Goal: Task Accomplishment & Management: Complete application form

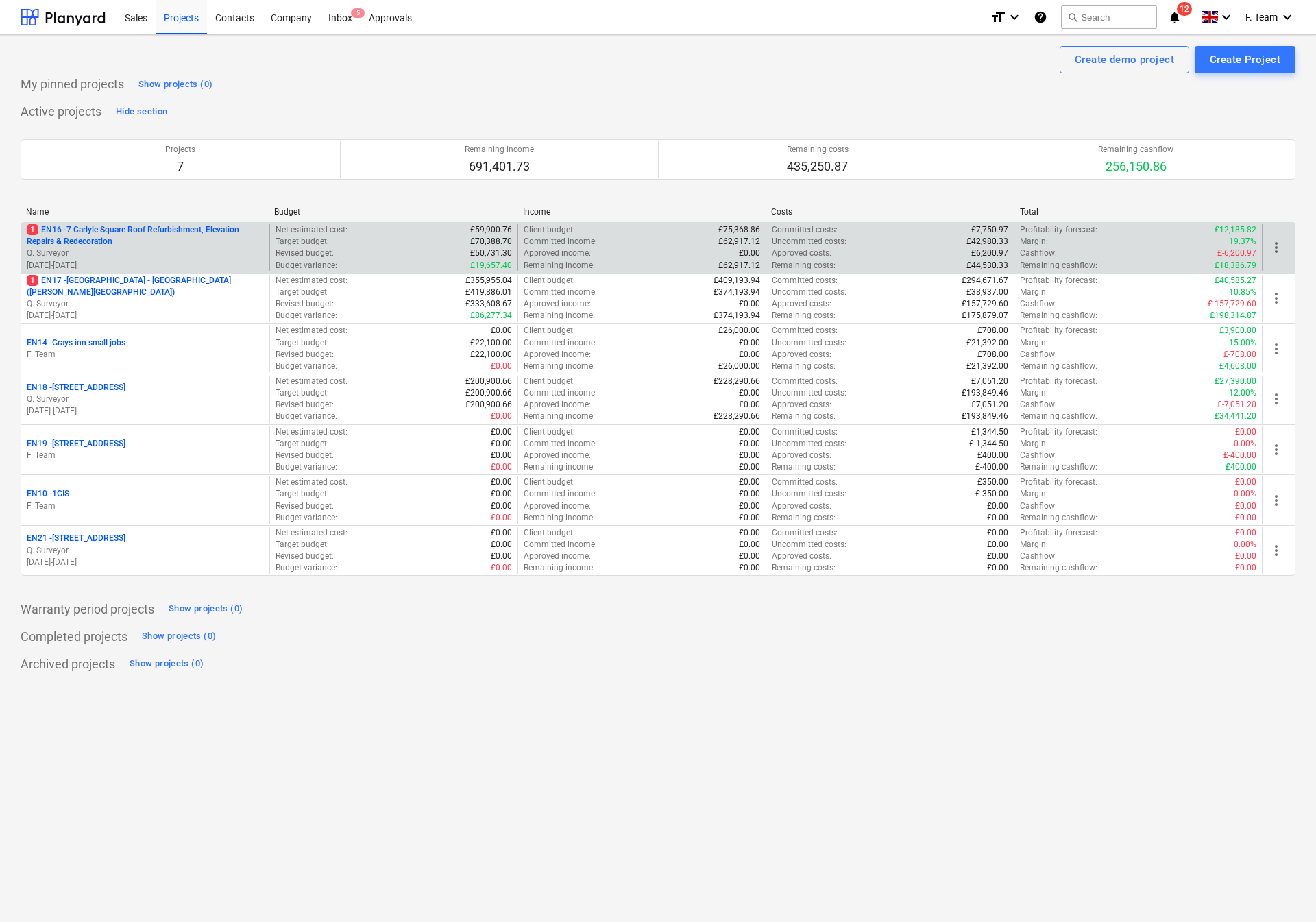
click at [156, 247] on p "1 EN16 - 7 Carlyle Square Roof Refurbishment, Elevation Repairs & Redecoration" at bounding box center [145, 236] width 237 height 23
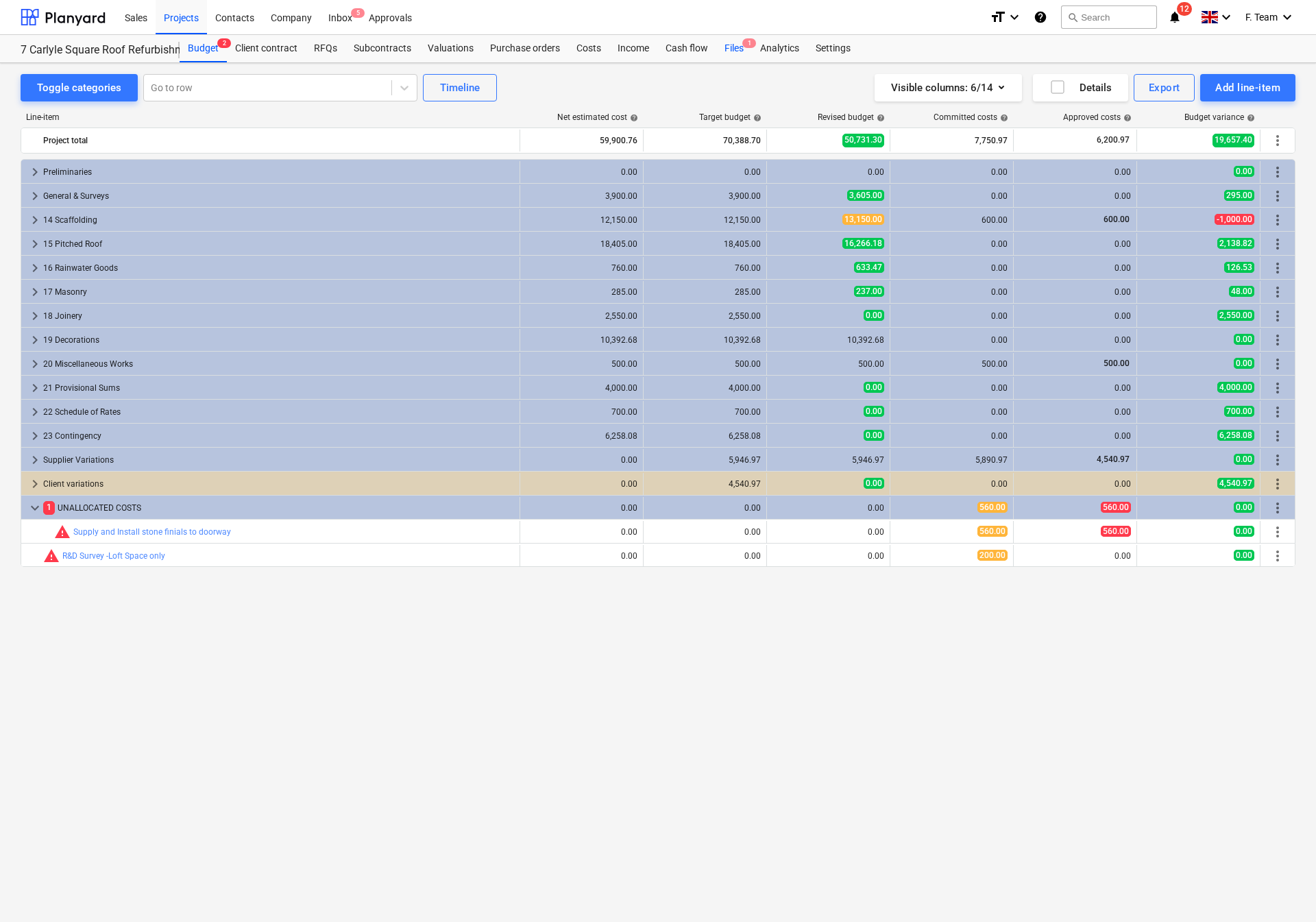
click at [735, 48] on div "Files 1" at bounding box center [734, 48] width 36 height 27
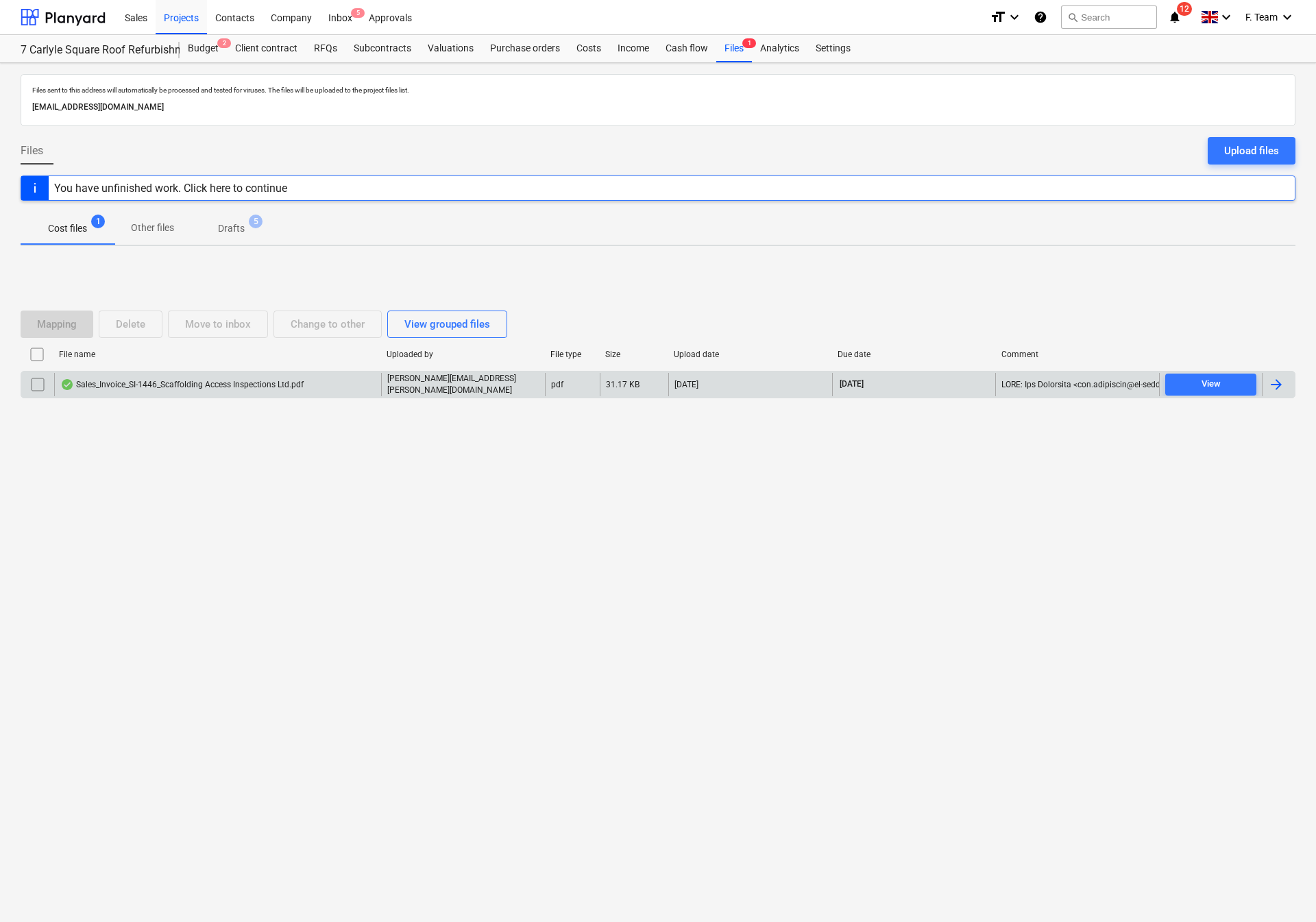
click at [1276, 383] on div at bounding box center [1276, 384] width 17 height 17
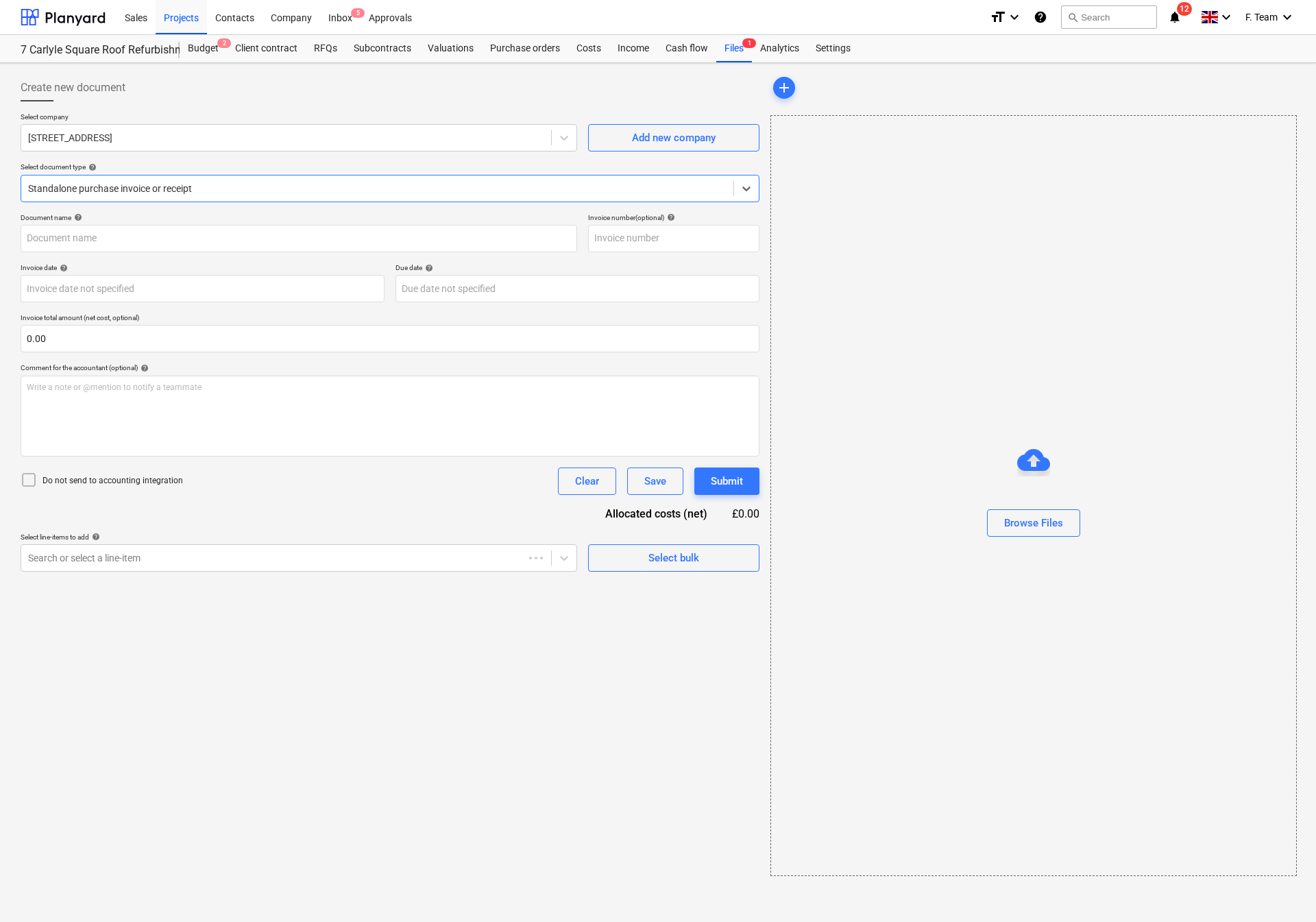
type input "Sales_Invoice_SI-1446_Scaffolding Access Inspections Ltd.pdf"
type input "[DATE]"
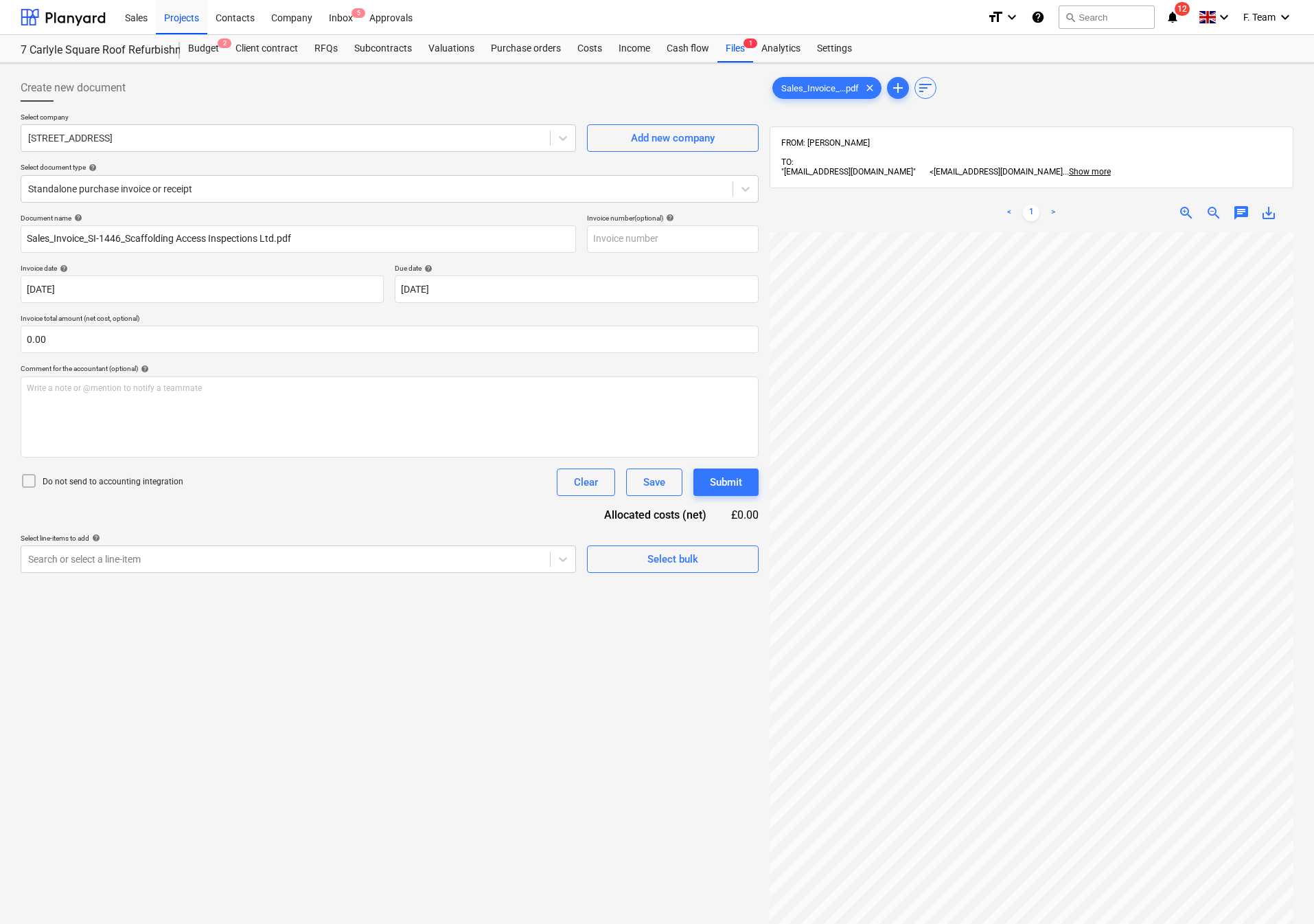
scroll to position [0, 96]
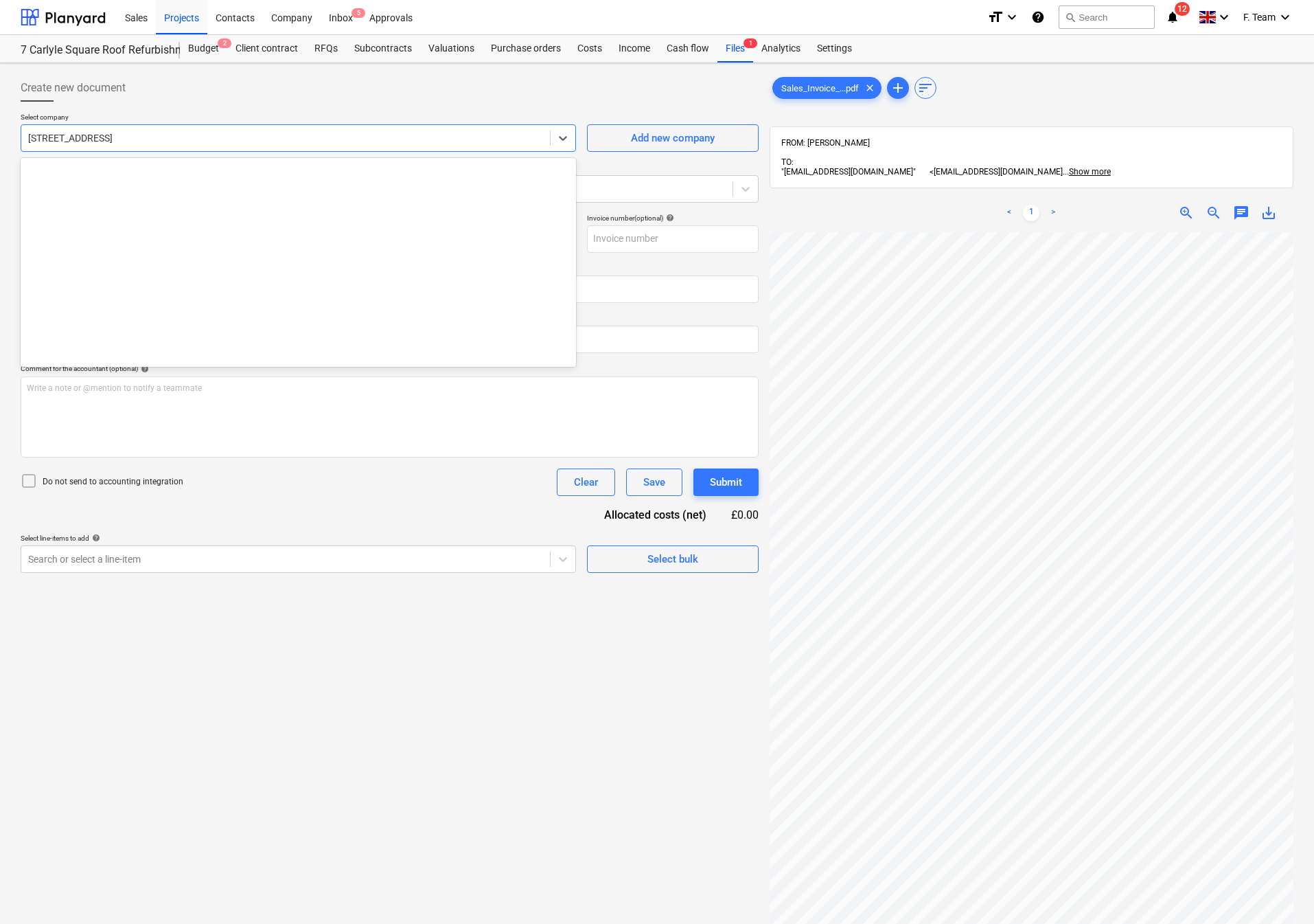
click at [126, 136] on div at bounding box center [285, 138] width 515 height 14
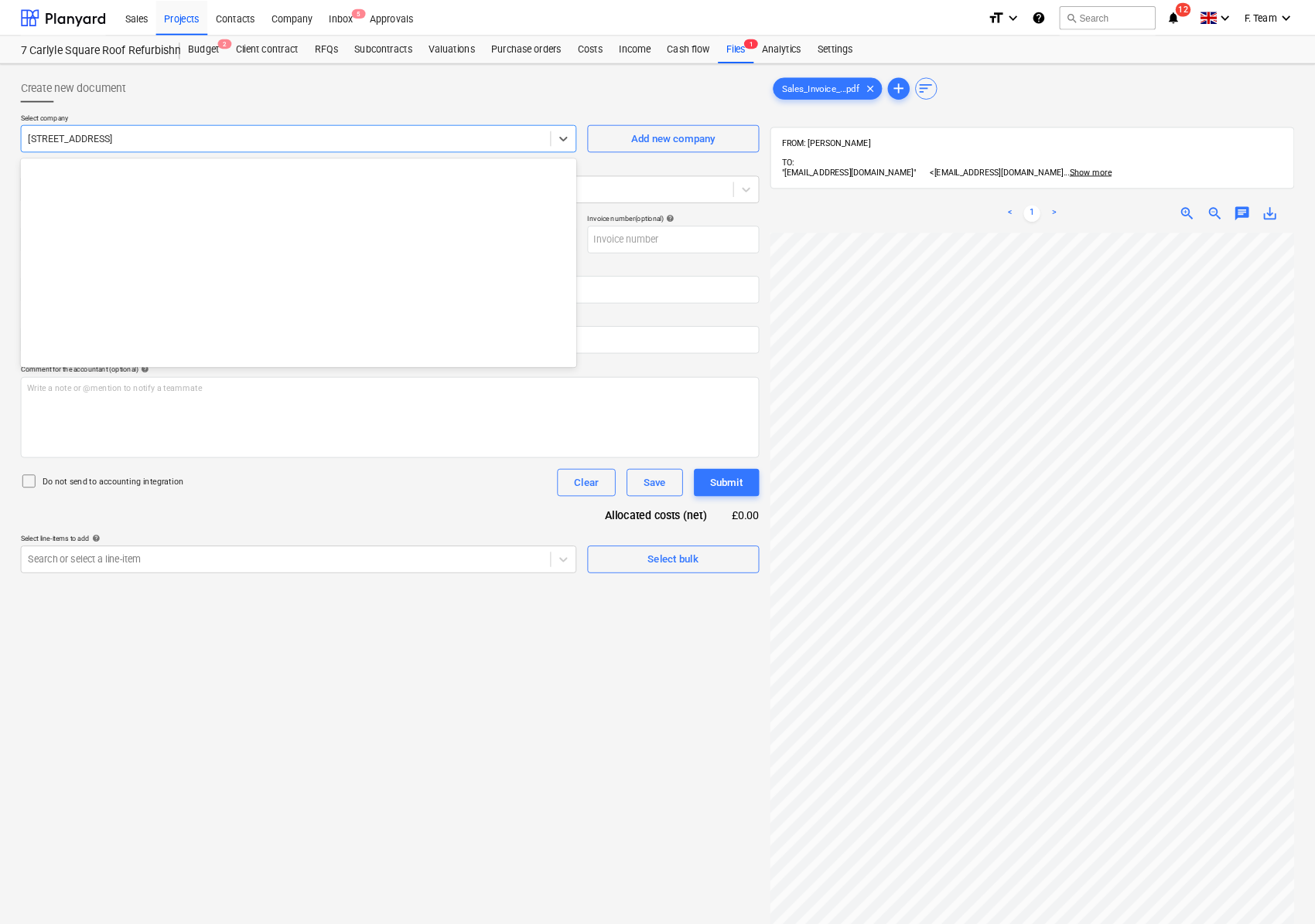
scroll to position [487, 0]
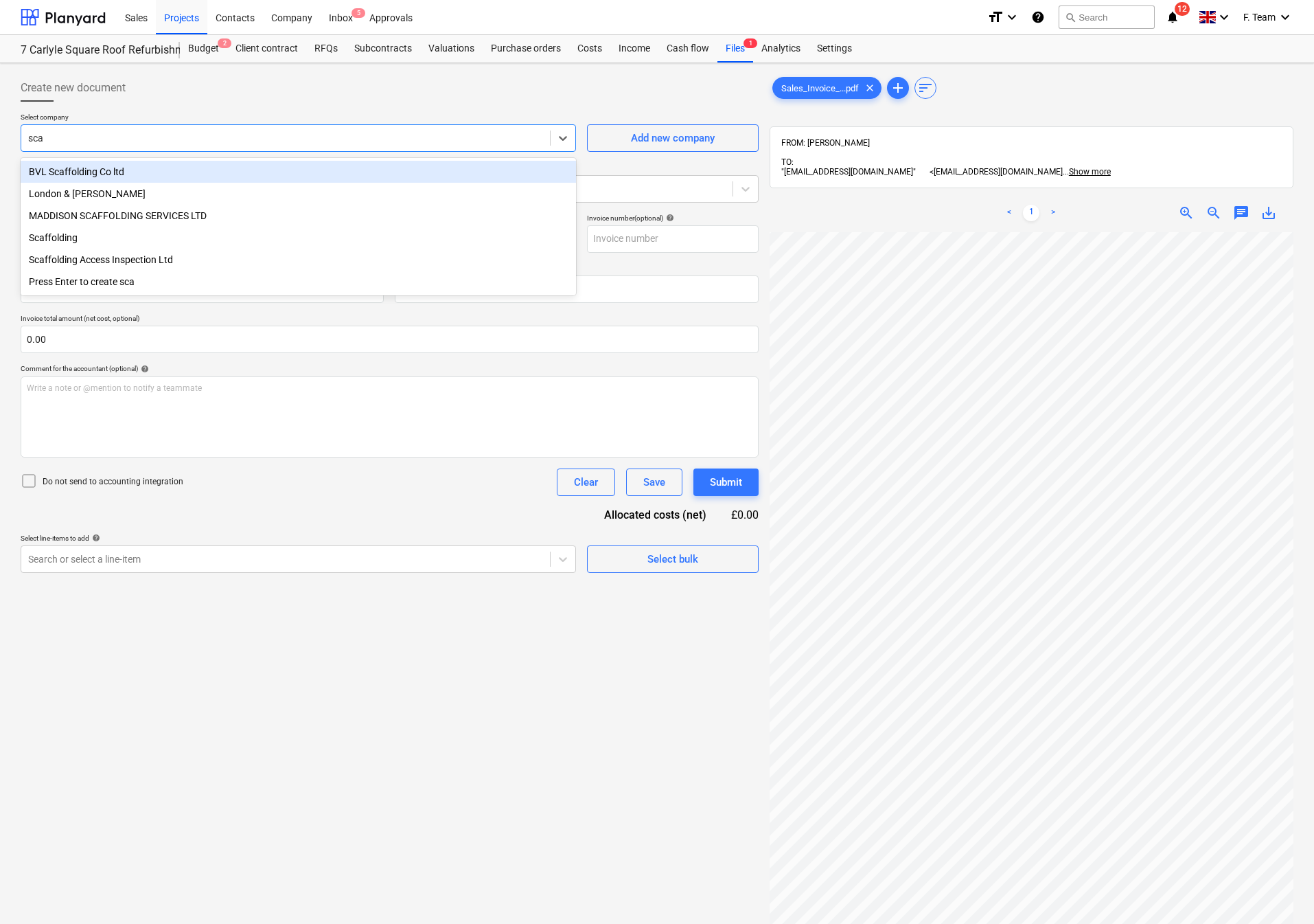
type input "scaf"
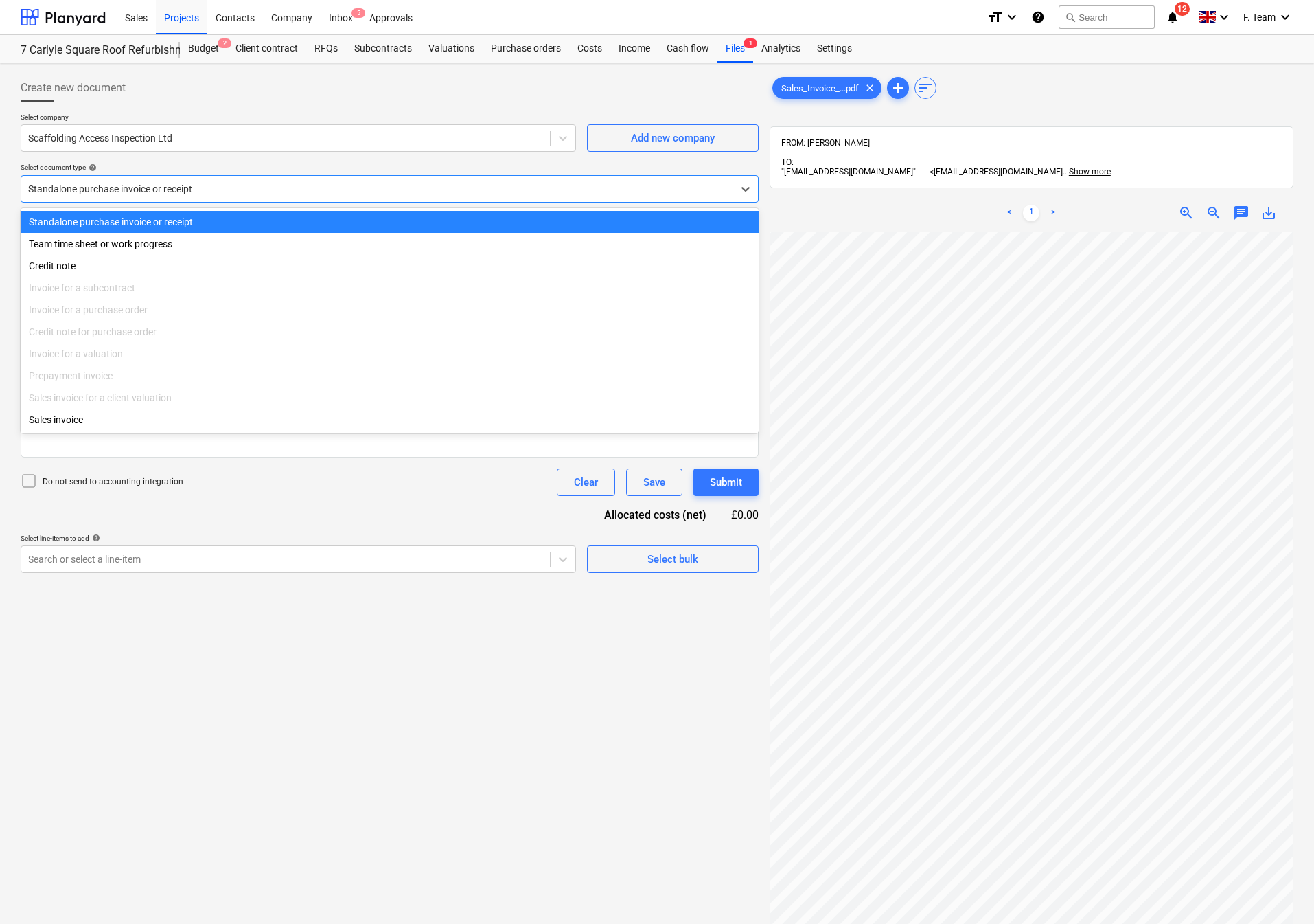
click at [235, 195] on div at bounding box center [377, 189] width 698 height 14
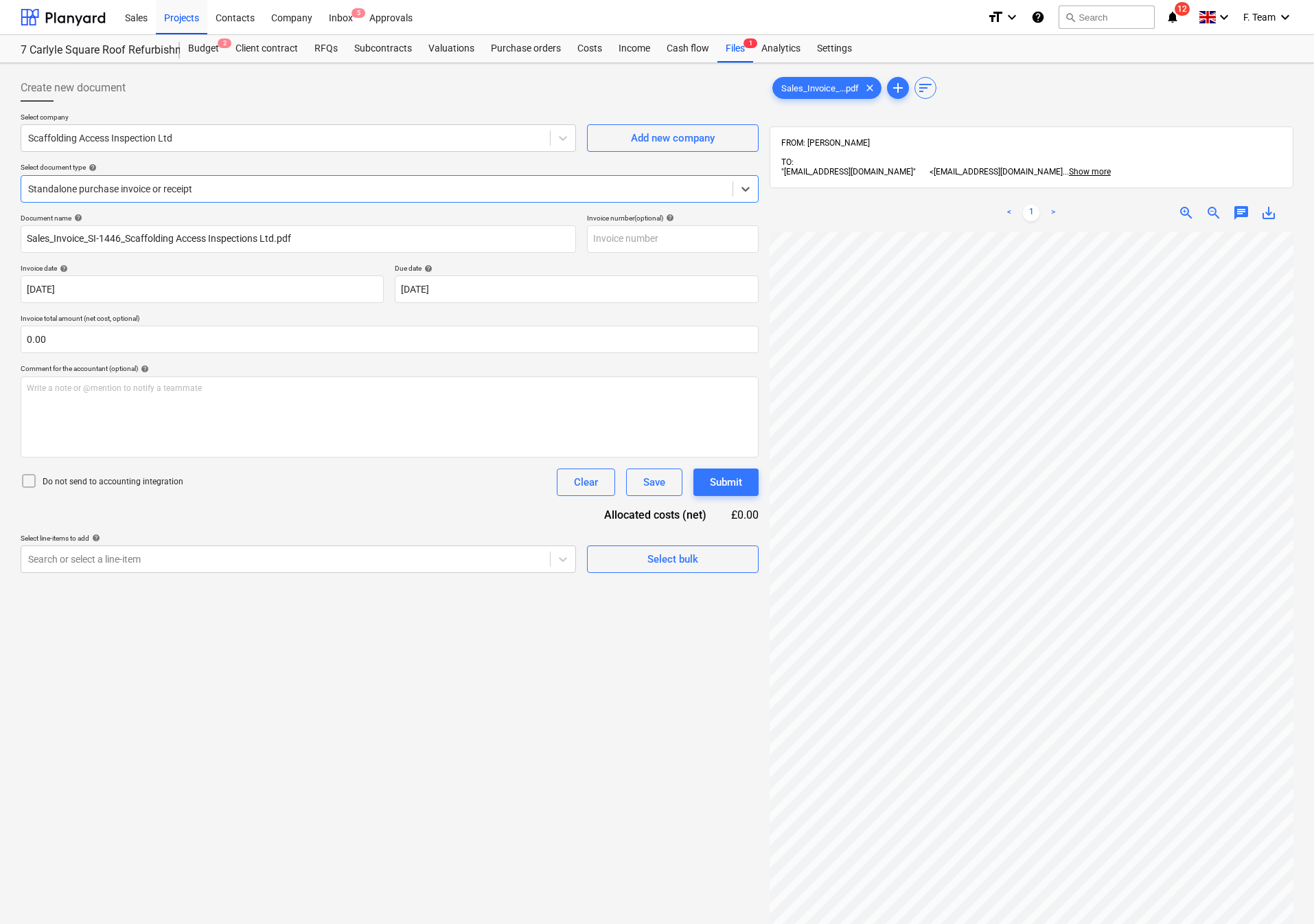
click at [255, 188] on div at bounding box center [377, 189] width 698 height 14
click at [336, 234] on input "Sales_Invoice_SI-1446_Scaffolding Access Inspections Ltd.pdf" at bounding box center [299, 239] width 556 height 27
drag, startPoint x: 315, startPoint y: 242, endPoint x: 4, endPoint y: 243, distance: 311.0
click at [11, 242] on div "Create new document Select company Scaffolding Access Inspection Ltd Add new co…" at bounding box center [657, 595] width 1314 height 1065
type input "Sacffolding Access Inspection Ltd"
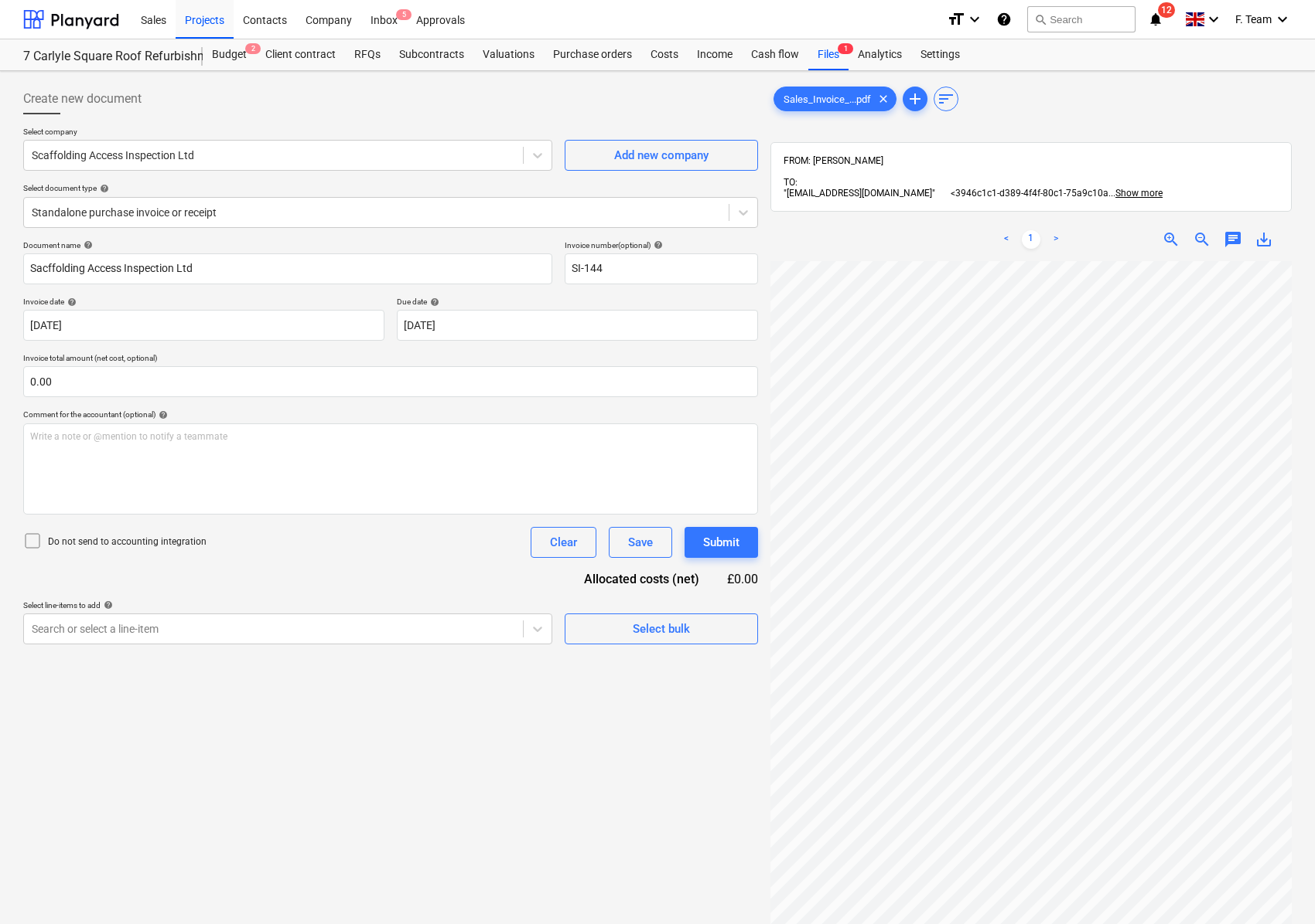
scroll to position [54, 177]
click at [489, 332] on body "Sales Projects Contacts Company Inbox 5 Approvals format_size keyboard_arrow_do…" at bounding box center [658, 462] width 1315 height 924
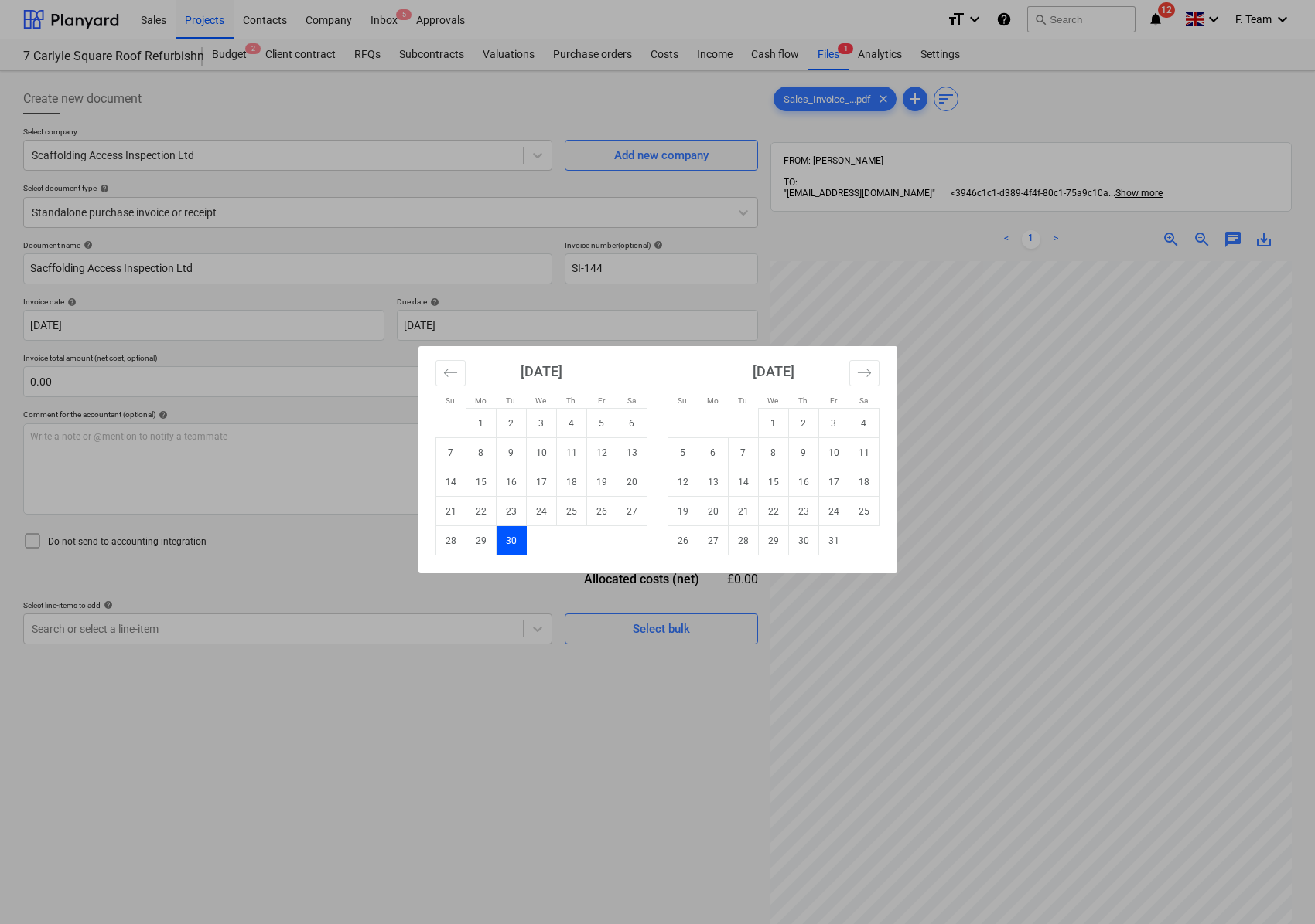
click at [634, 260] on div "Su Mo Tu We Th Fr Sa Su Mo Tu We Th Fr Sa [DATE] 1 2 3 4 5 6 7 8 9 10 11 12 13 …" at bounding box center [658, 462] width 1315 height 924
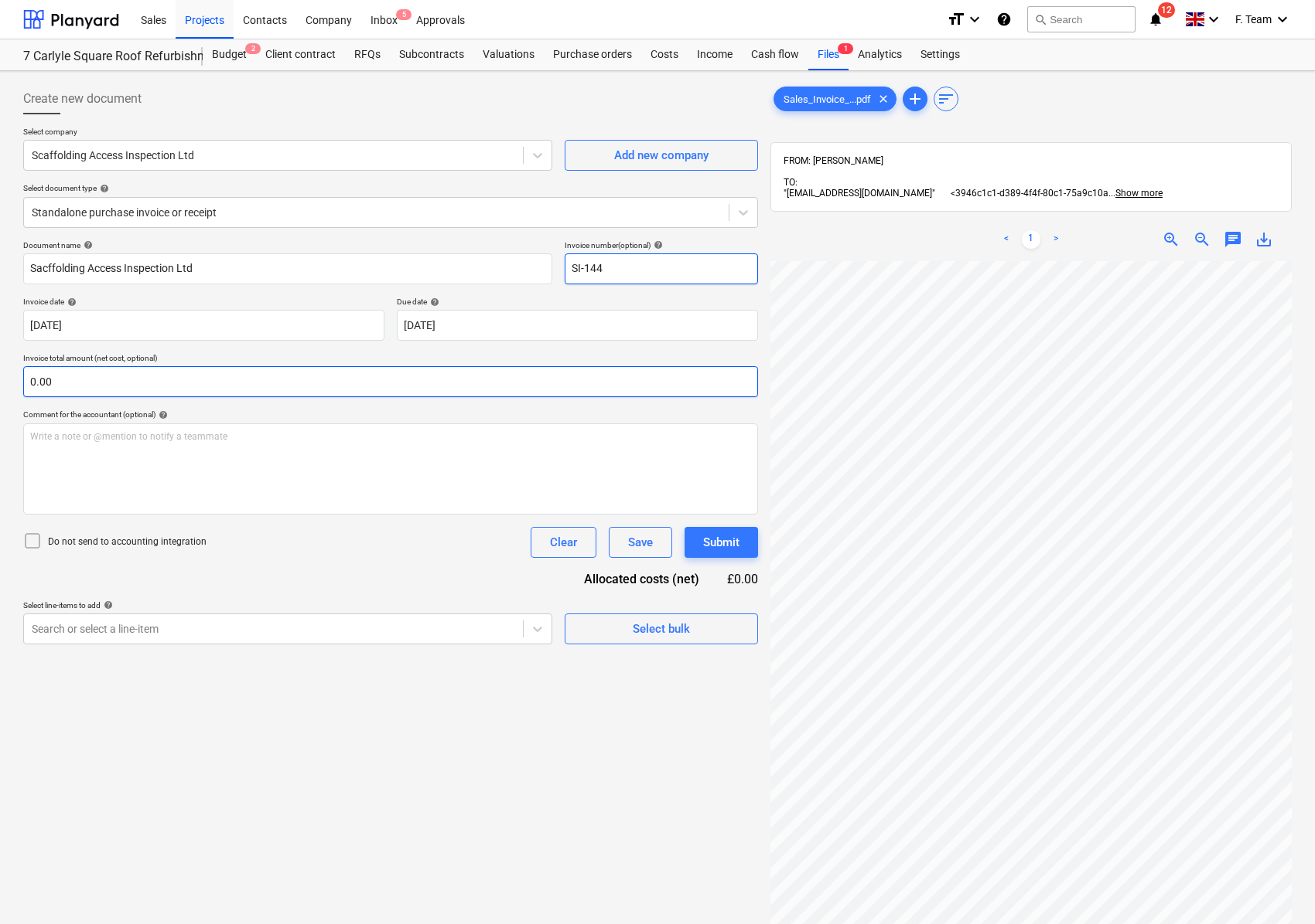
click at [623, 268] on input "SI-144" at bounding box center [661, 269] width 193 height 31
type input "SI-1446"
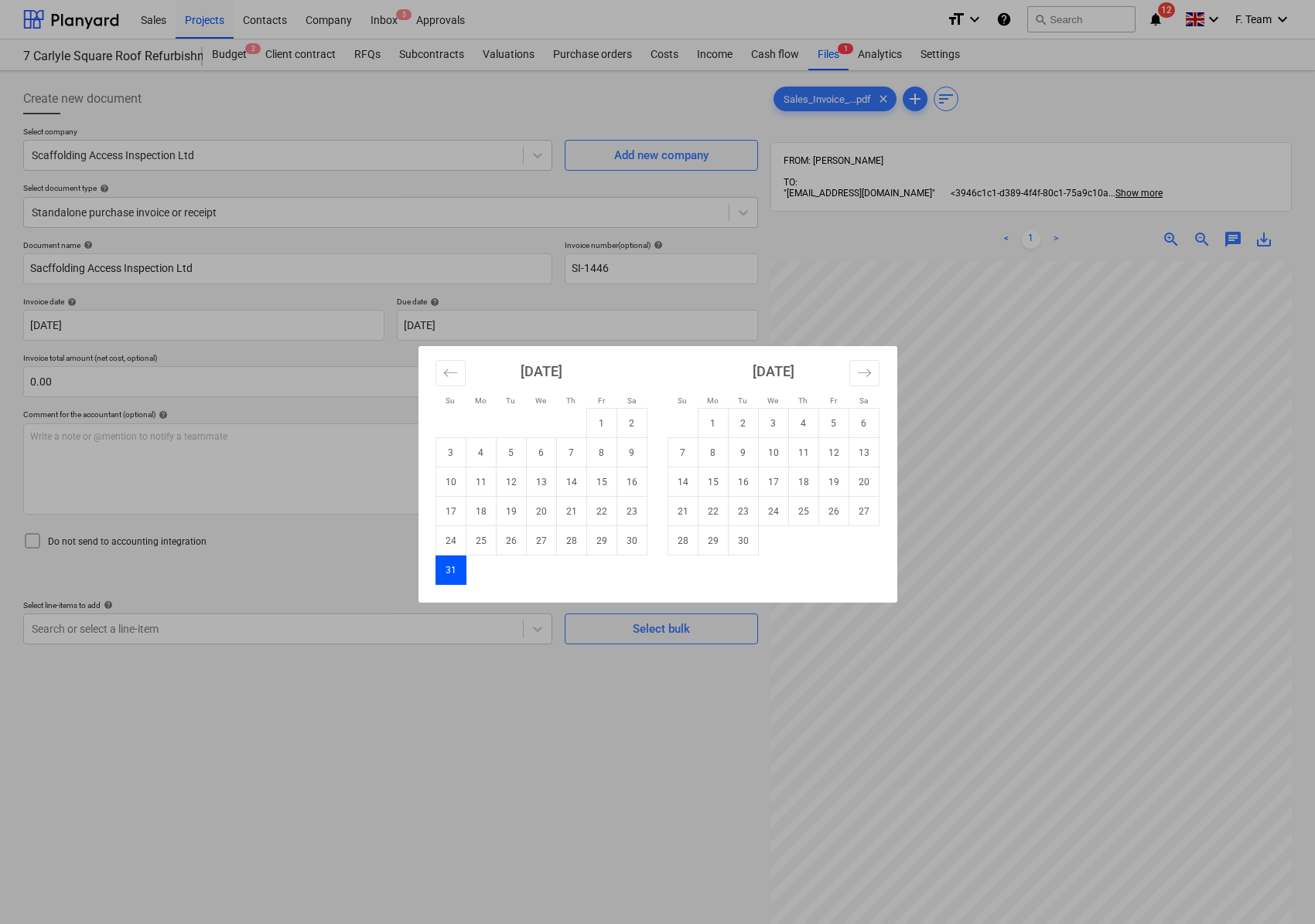
click at [295, 514] on div "Su Mo Tu We Th Fr Sa Su Mo Tu We Th Fr Sa [DATE] 1 2 3 4 5 6 7 8 9 10 11 12 13 …" at bounding box center [658, 462] width 1315 height 924
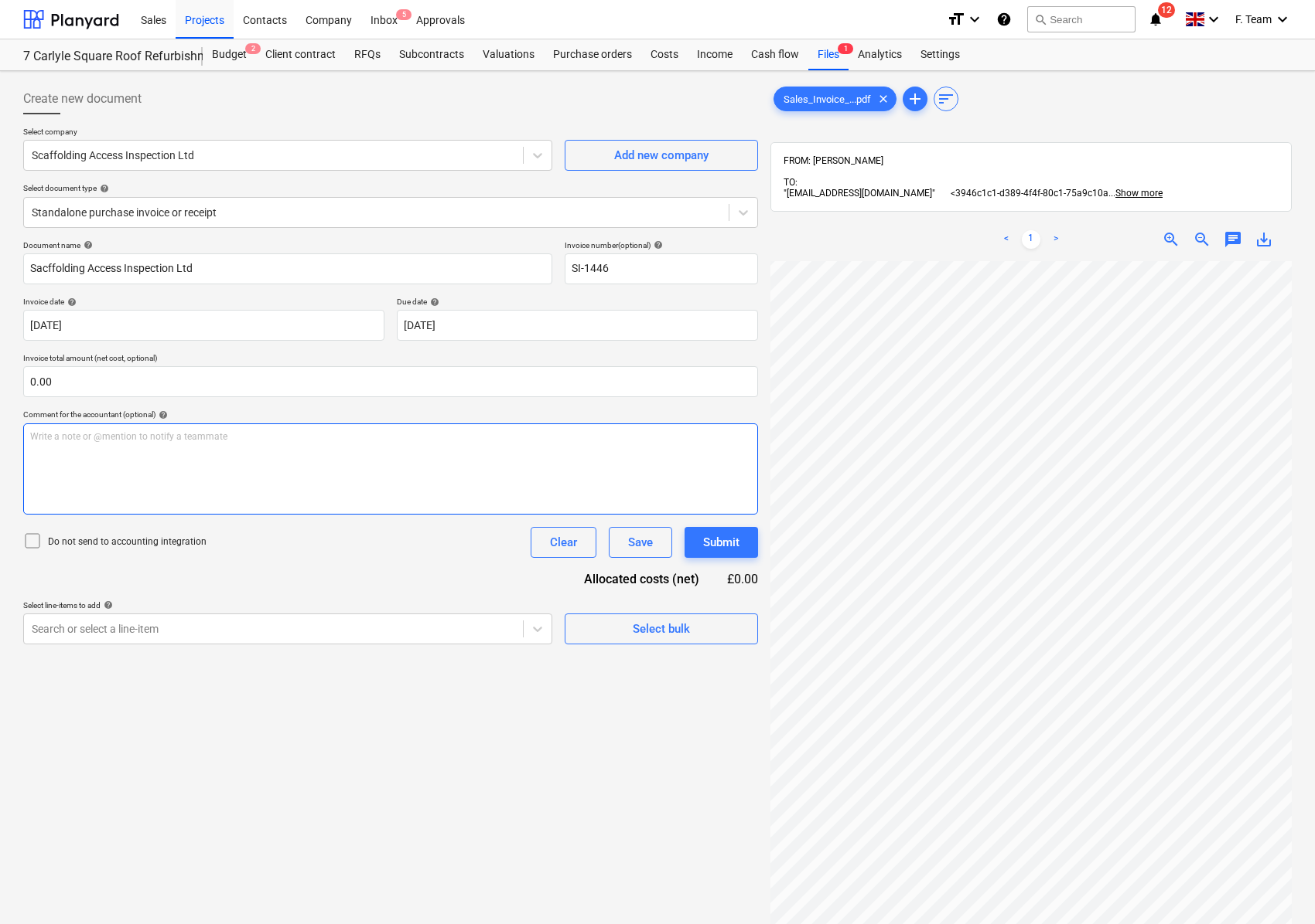
scroll to position [106, 177]
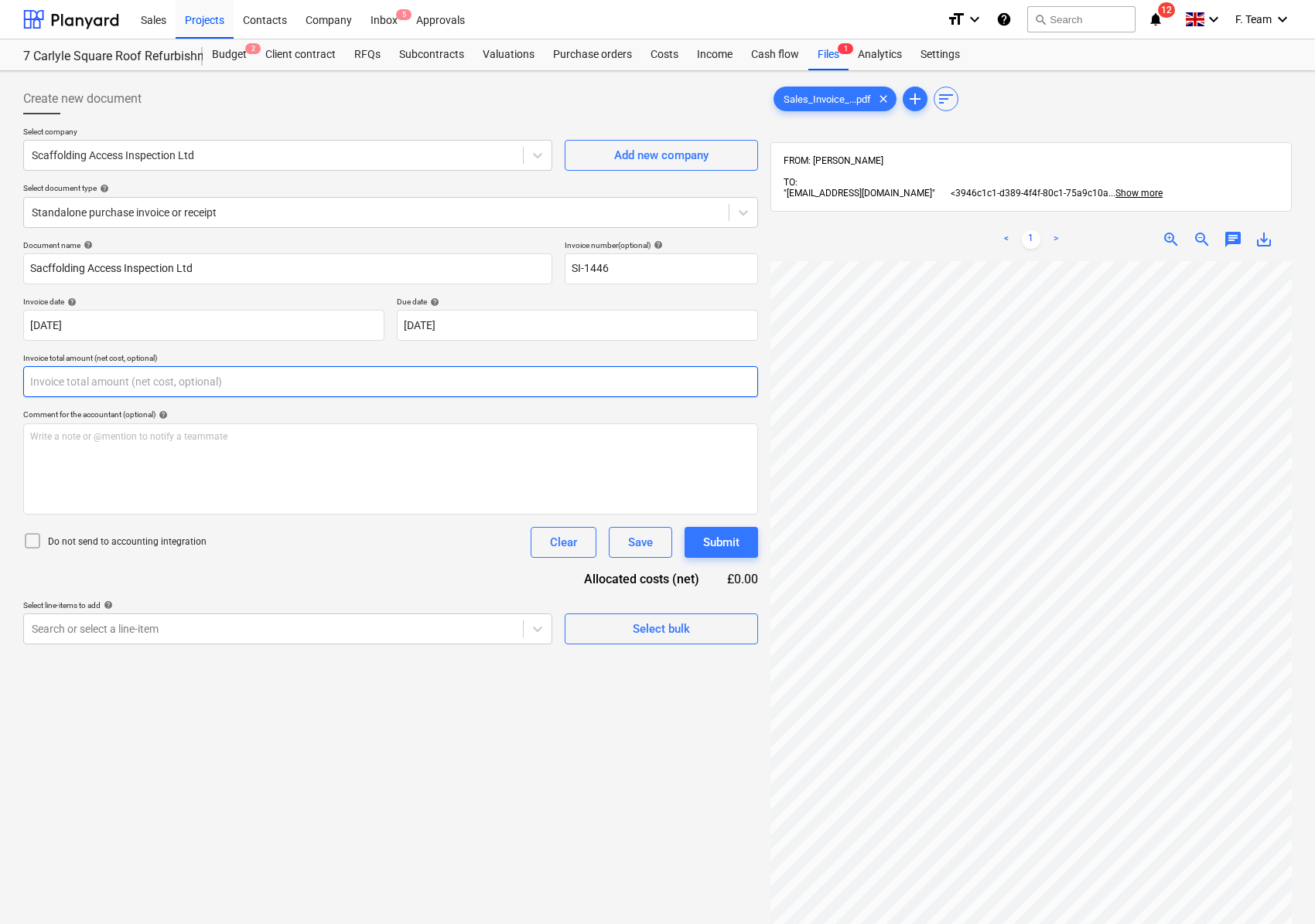
click at [54, 384] on input "text" at bounding box center [391, 381] width 734 height 31
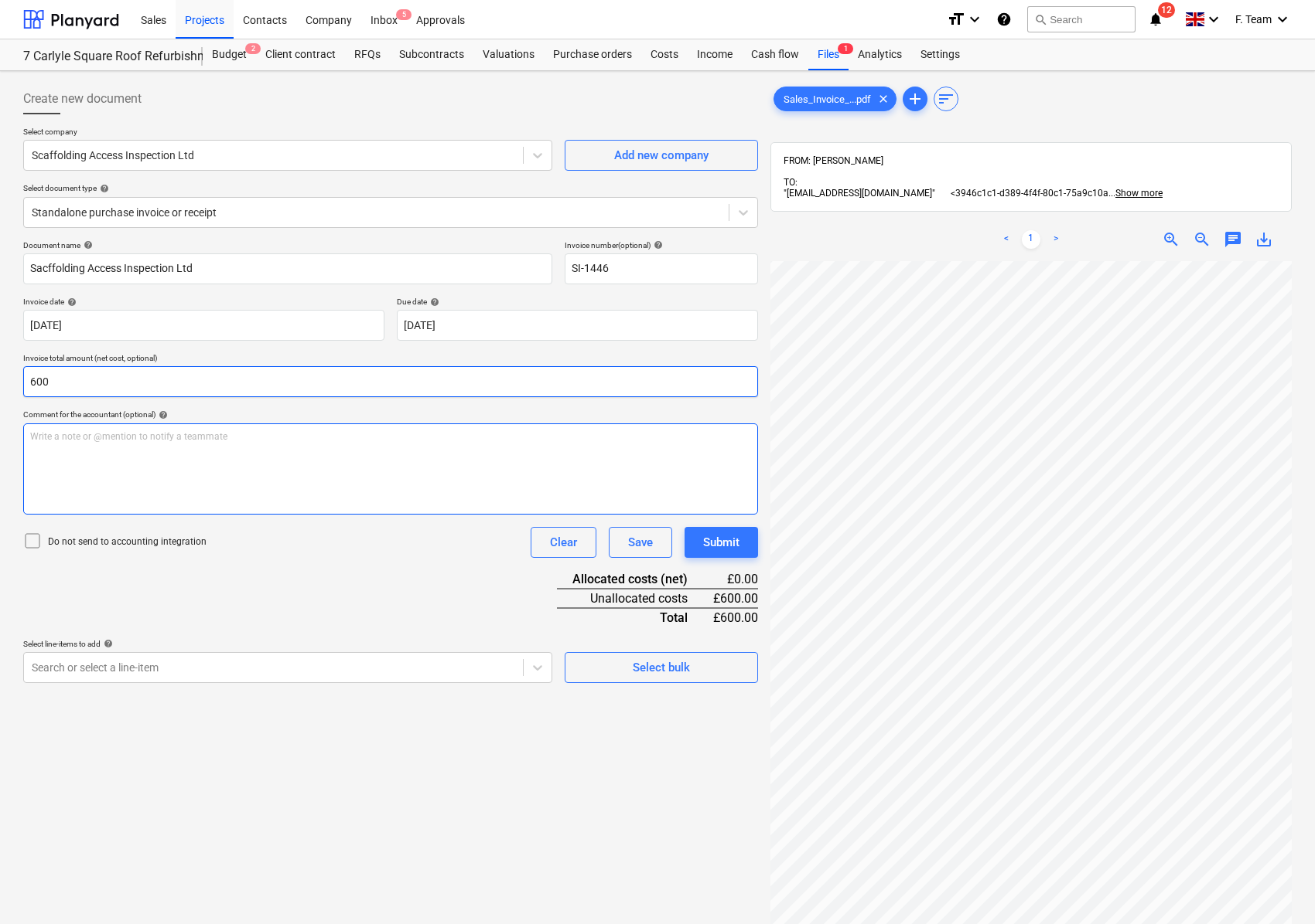
type input "600.00"
click at [342, 671] on div at bounding box center [273, 667] width 483 height 16
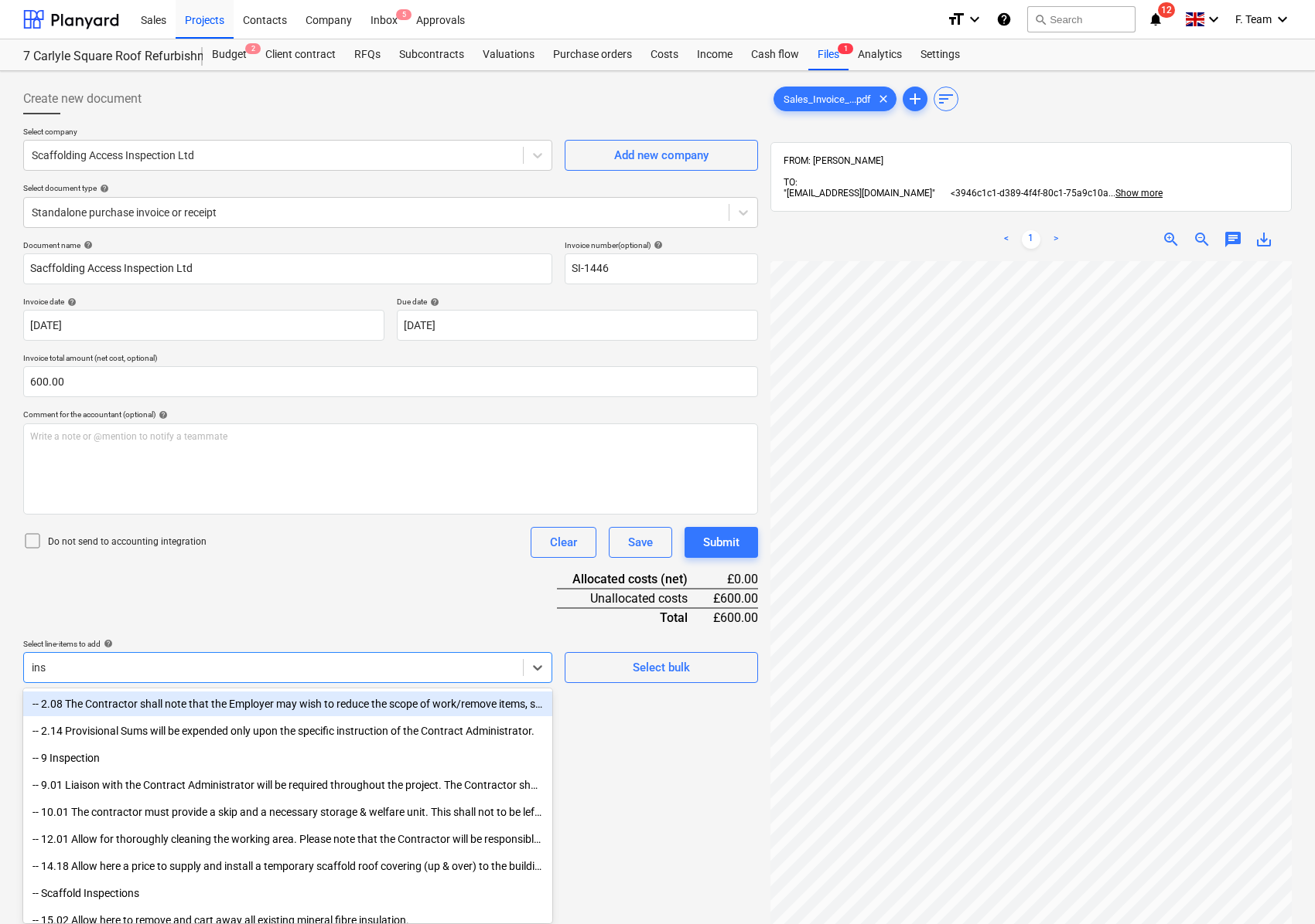
type input "insp"
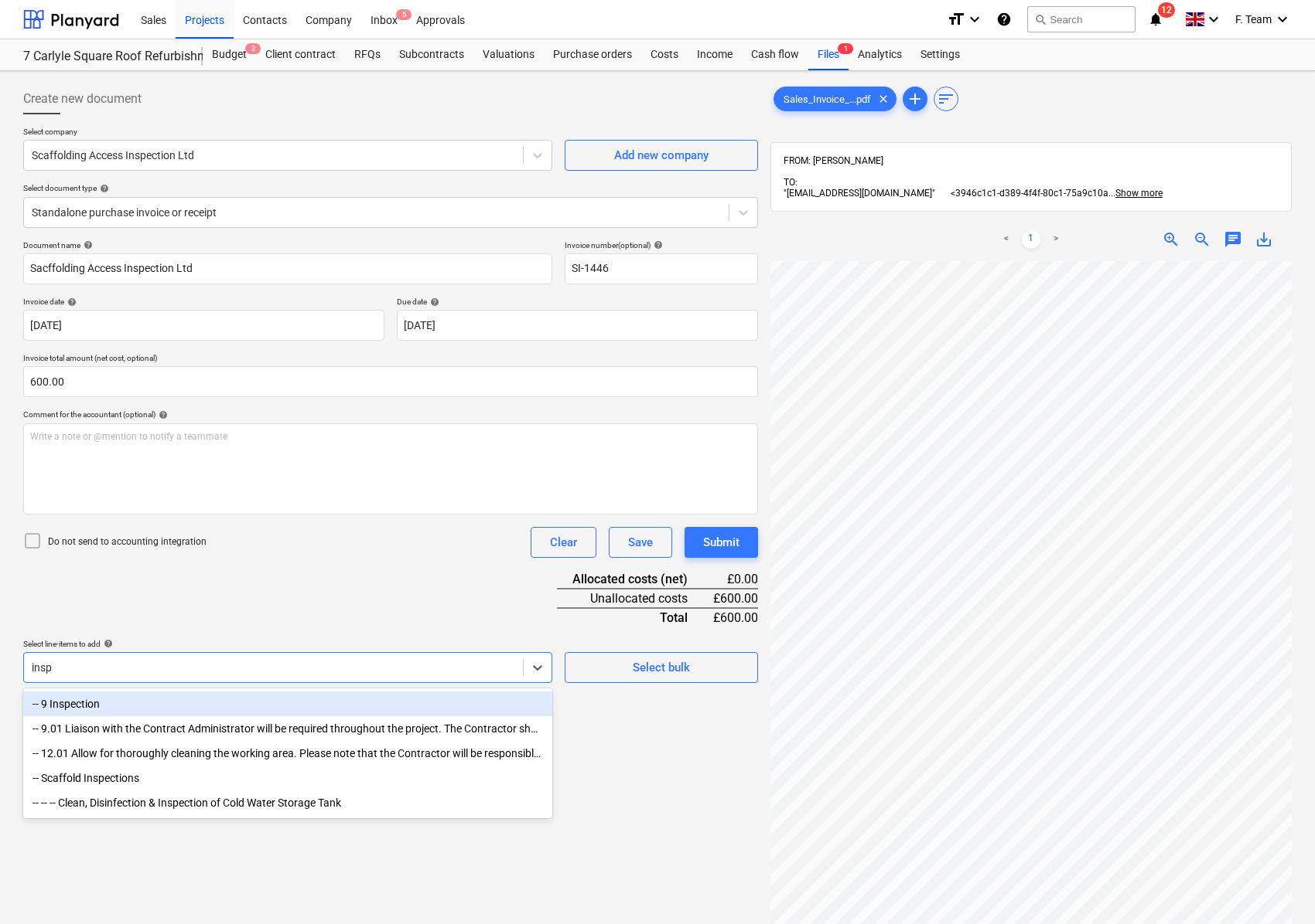
click at [106, 707] on div "-- 9 Inspection" at bounding box center [288, 704] width 529 height 24
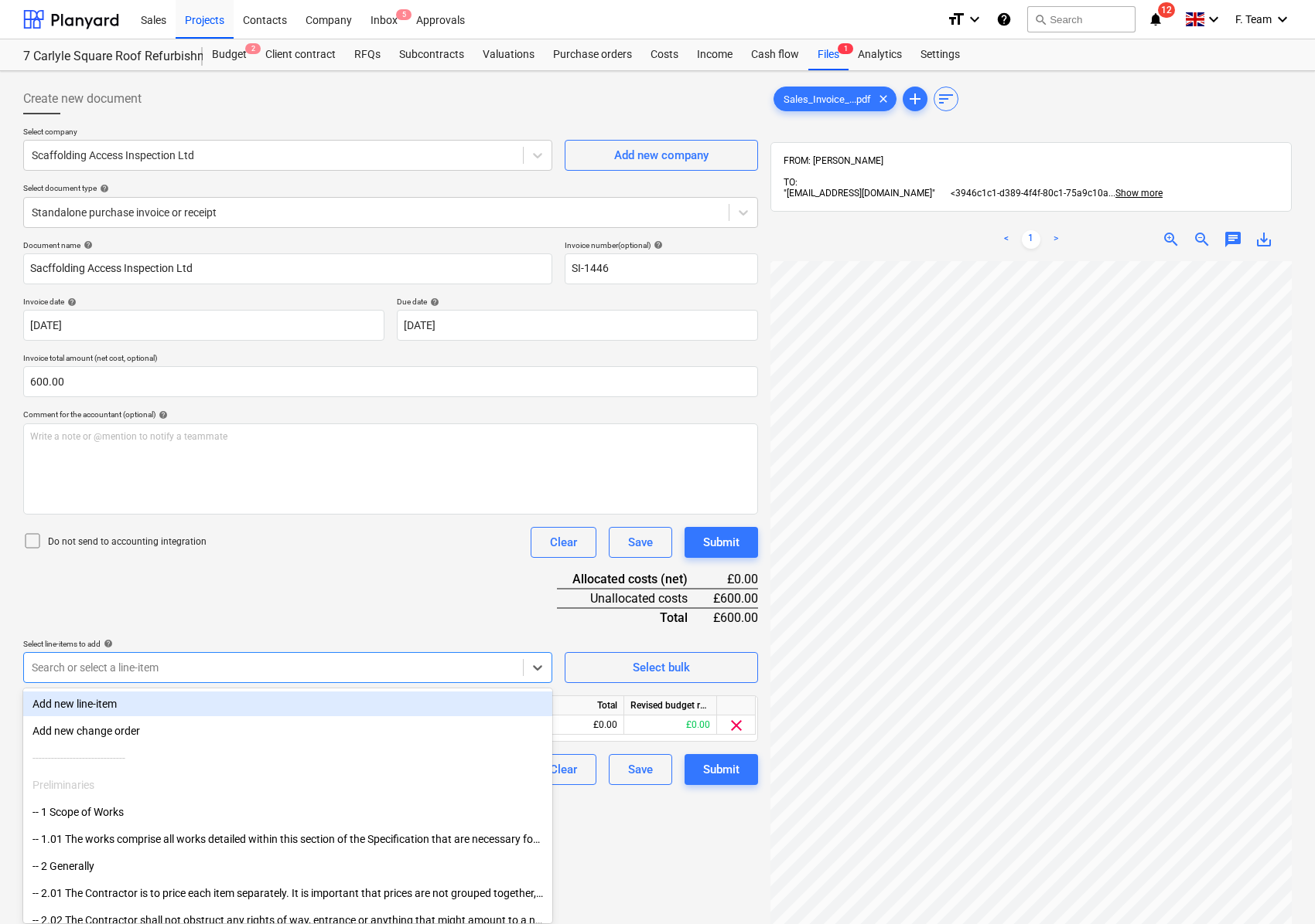
click at [366, 592] on div "Document name help Sacffolding Access Inspection Ltd Invoice number (optional) …" at bounding box center [391, 513] width 734 height 545
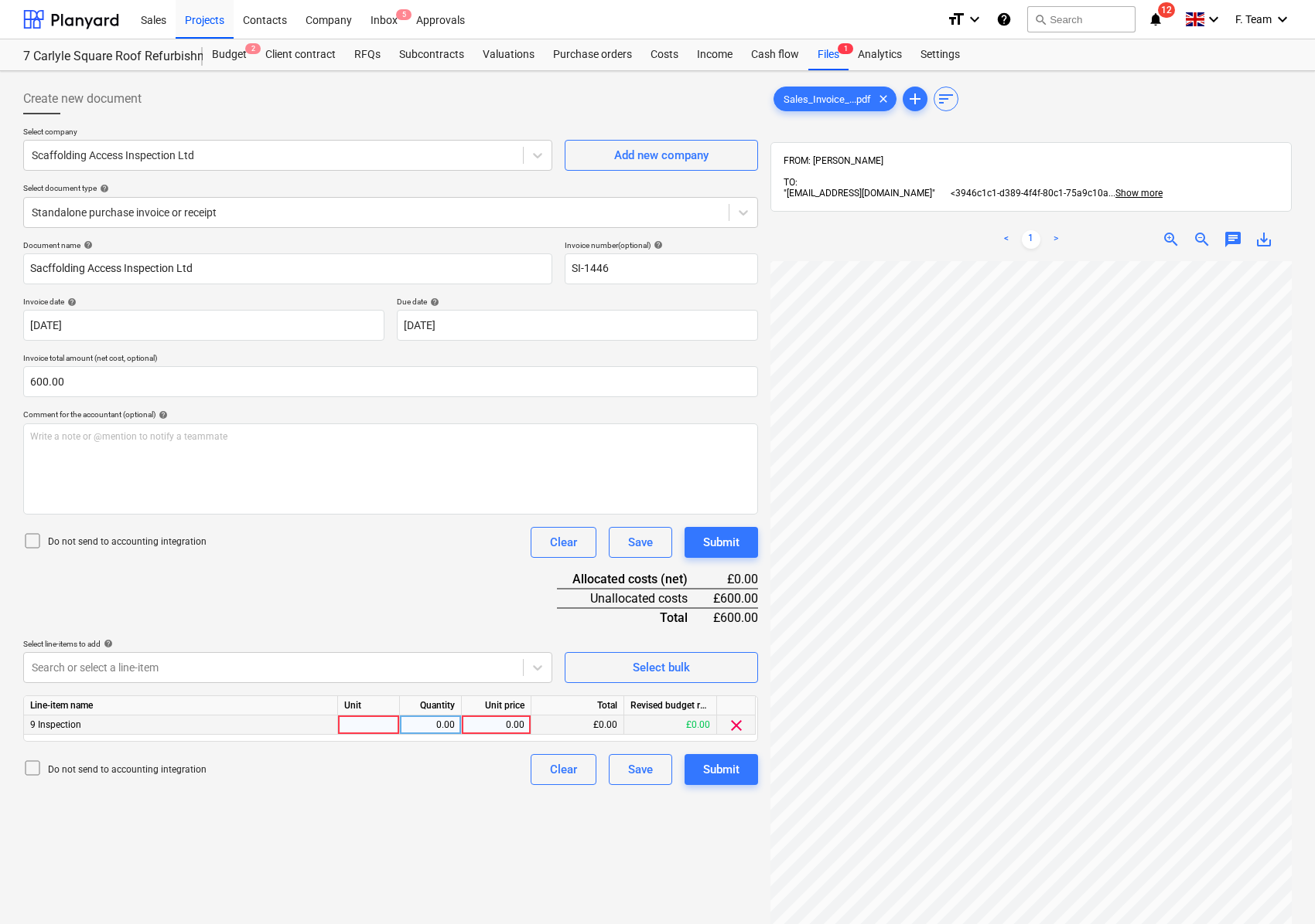
click at [378, 724] on div at bounding box center [369, 726] width 62 height 20
type input "nos"
type input "600"
click at [623, 277] on input "SI-1446" at bounding box center [661, 269] width 193 height 31
type input "SI-1446 - 7 Carlyle"
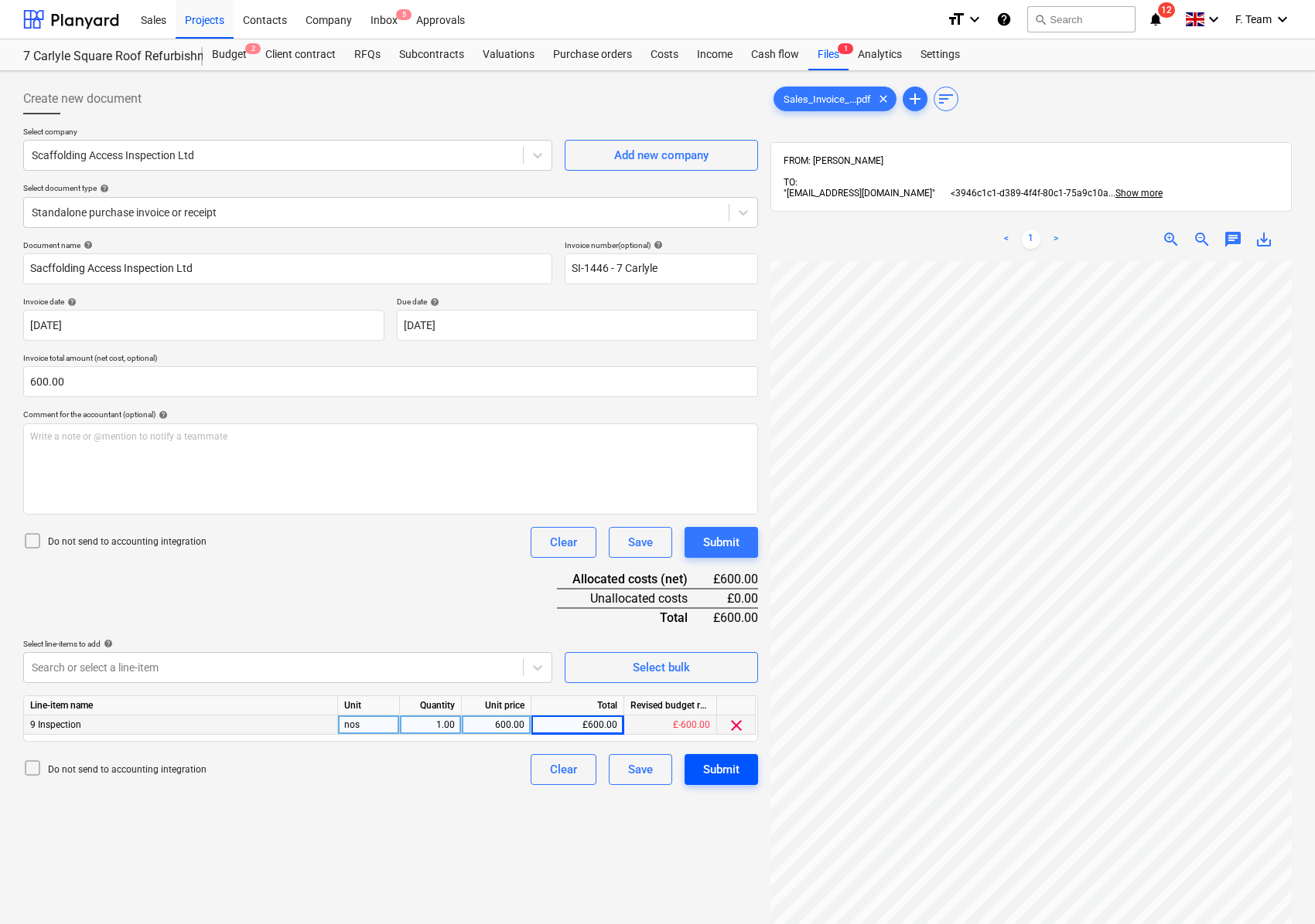
click at [718, 757] on button "Submit" at bounding box center [721, 770] width 73 height 31
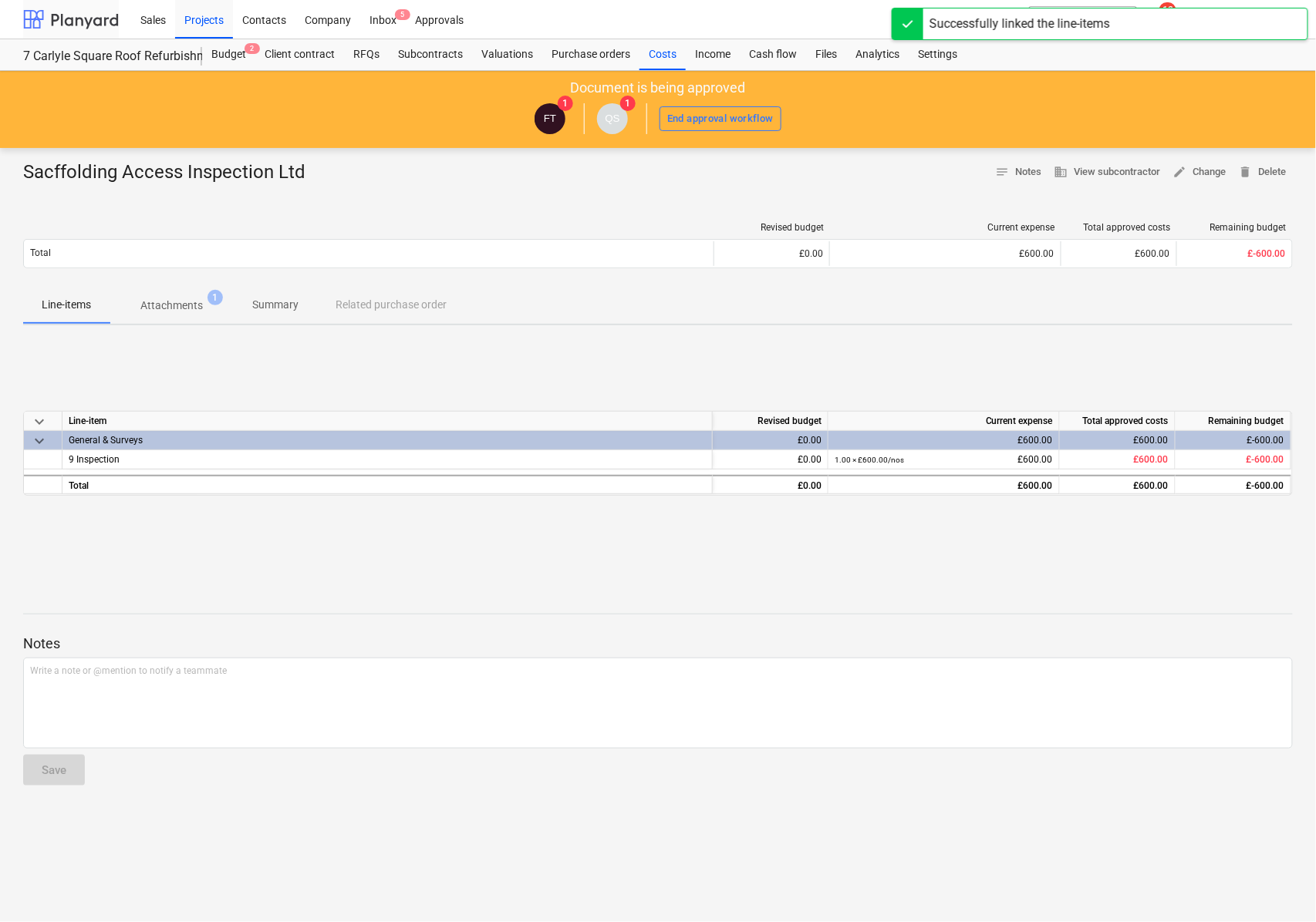
click at [81, 16] on div at bounding box center [71, 19] width 95 height 38
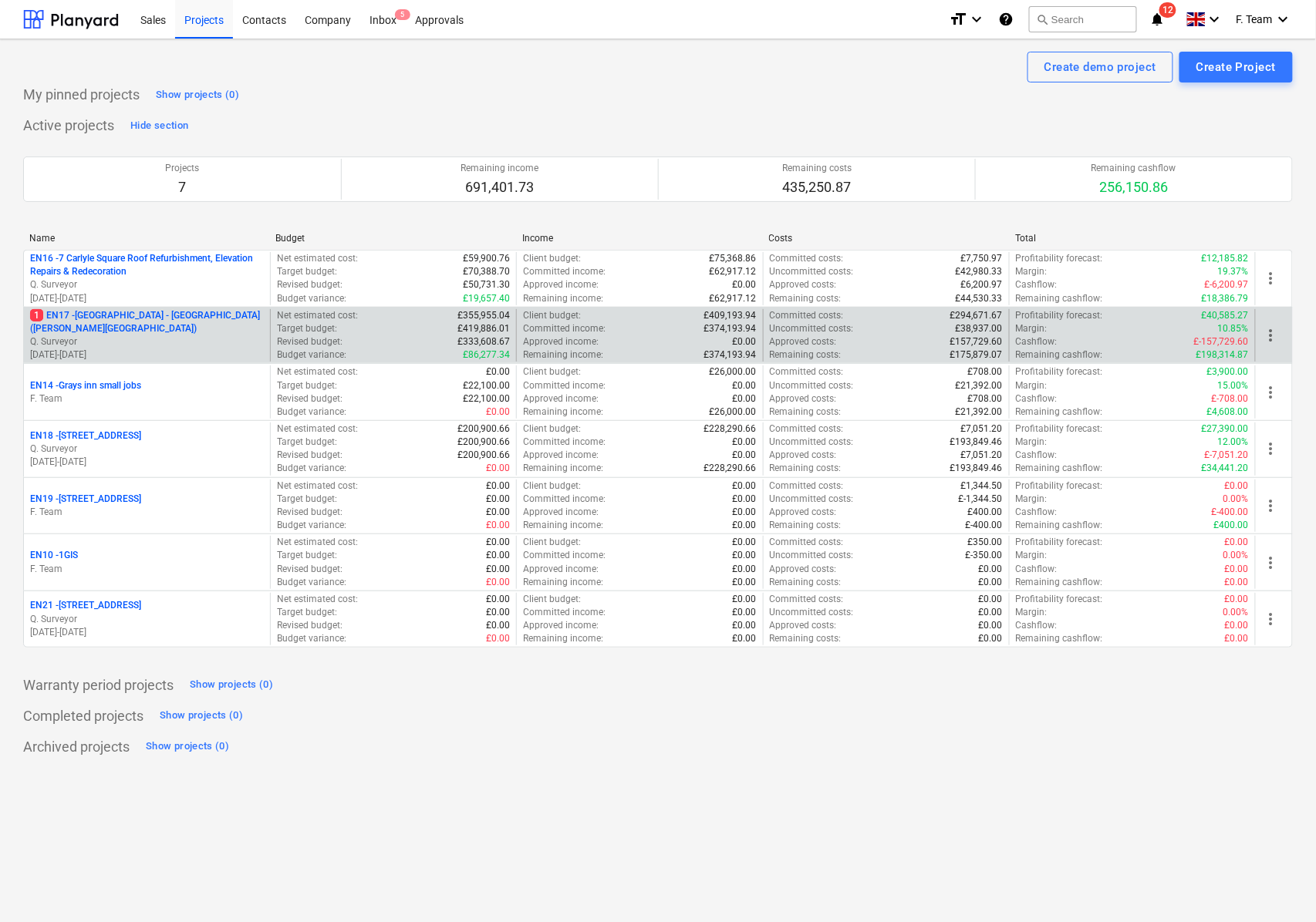
click at [130, 348] on p "Q. Surveyor" at bounding box center [147, 342] width 233 height 13
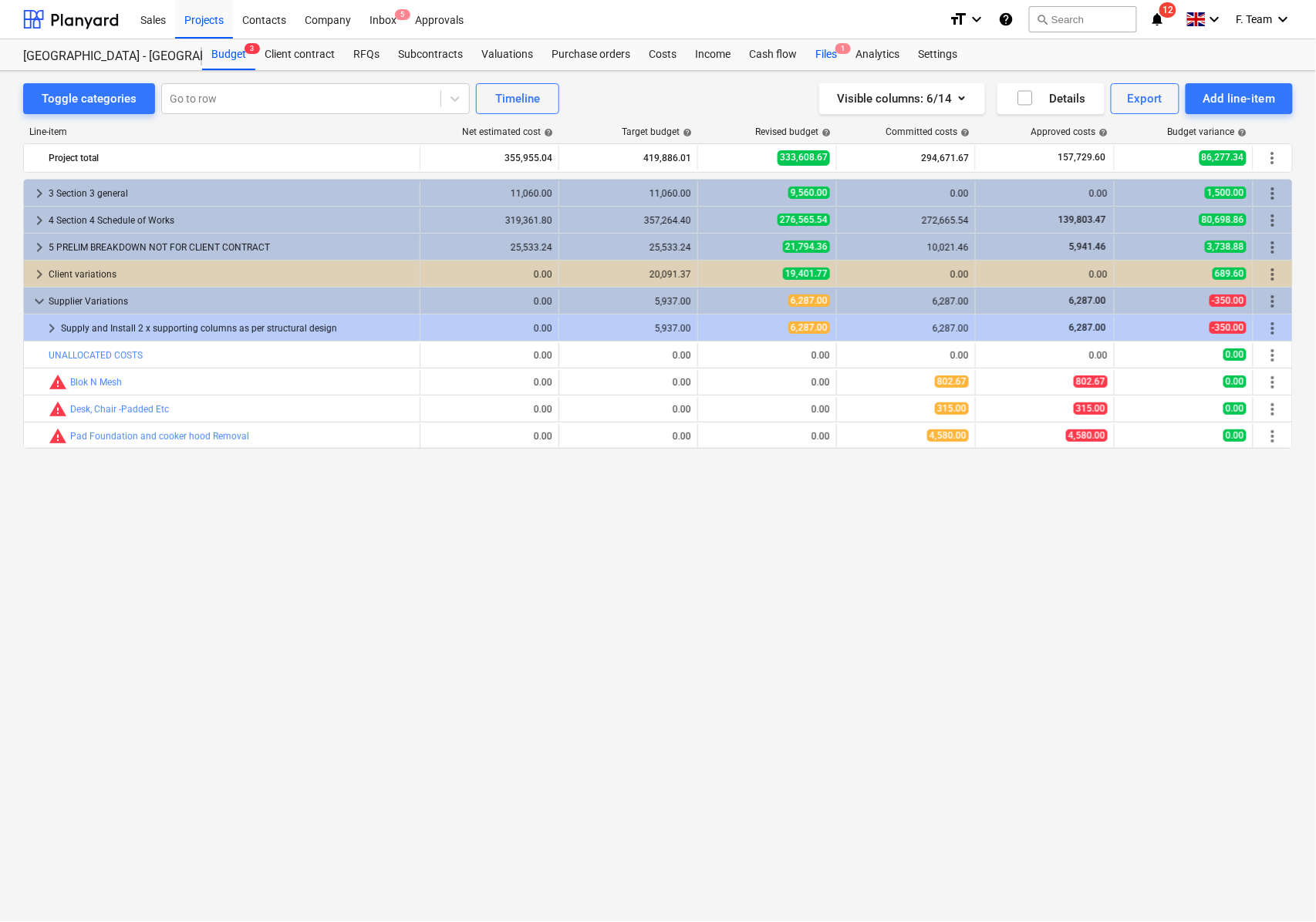
click at [834, 54] on div "Files 1" at bounding box center [826, 54] width 40 height 31
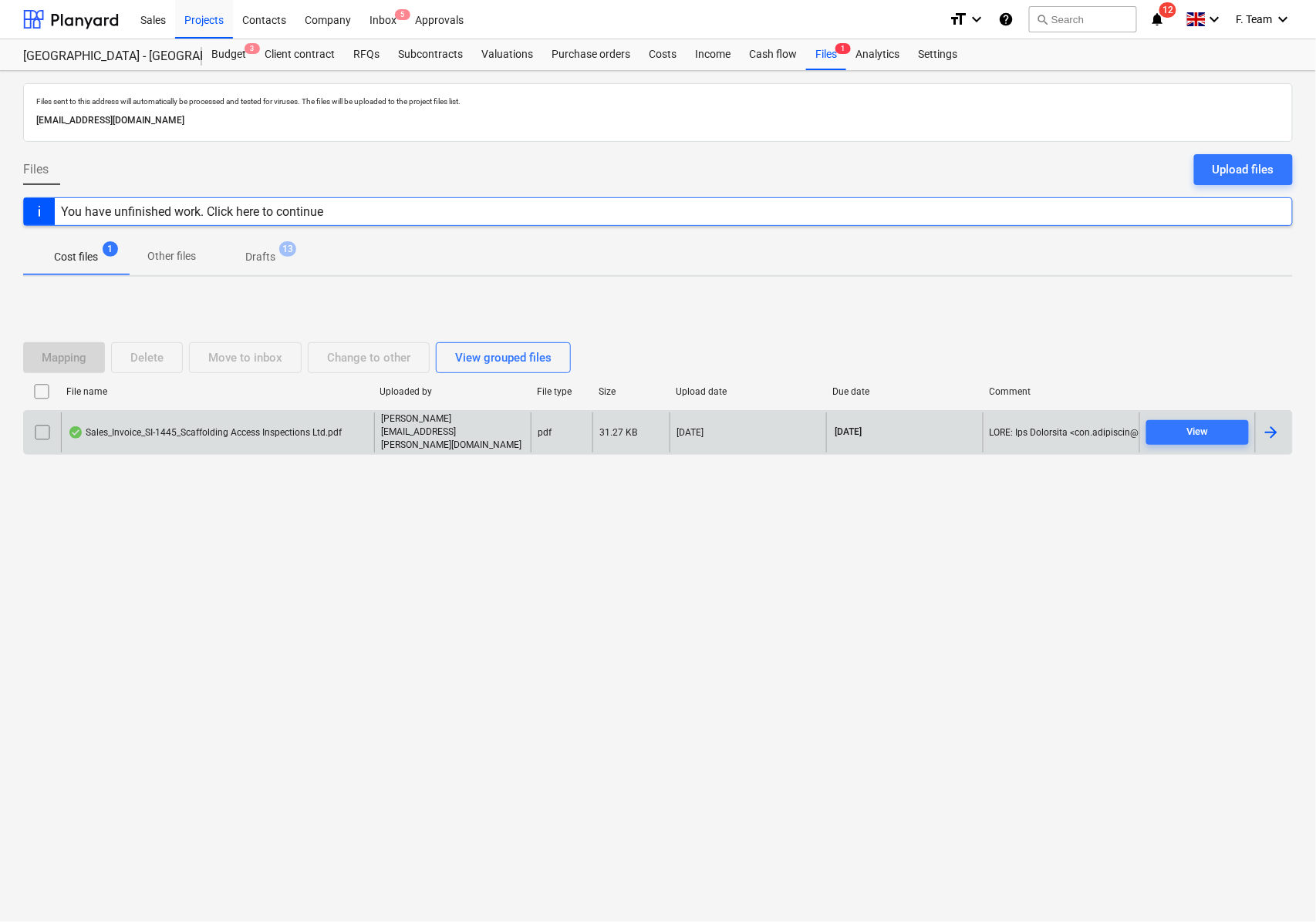
click at [1278, 440] on div at bounding box center [1271, 433] width 19 height 19
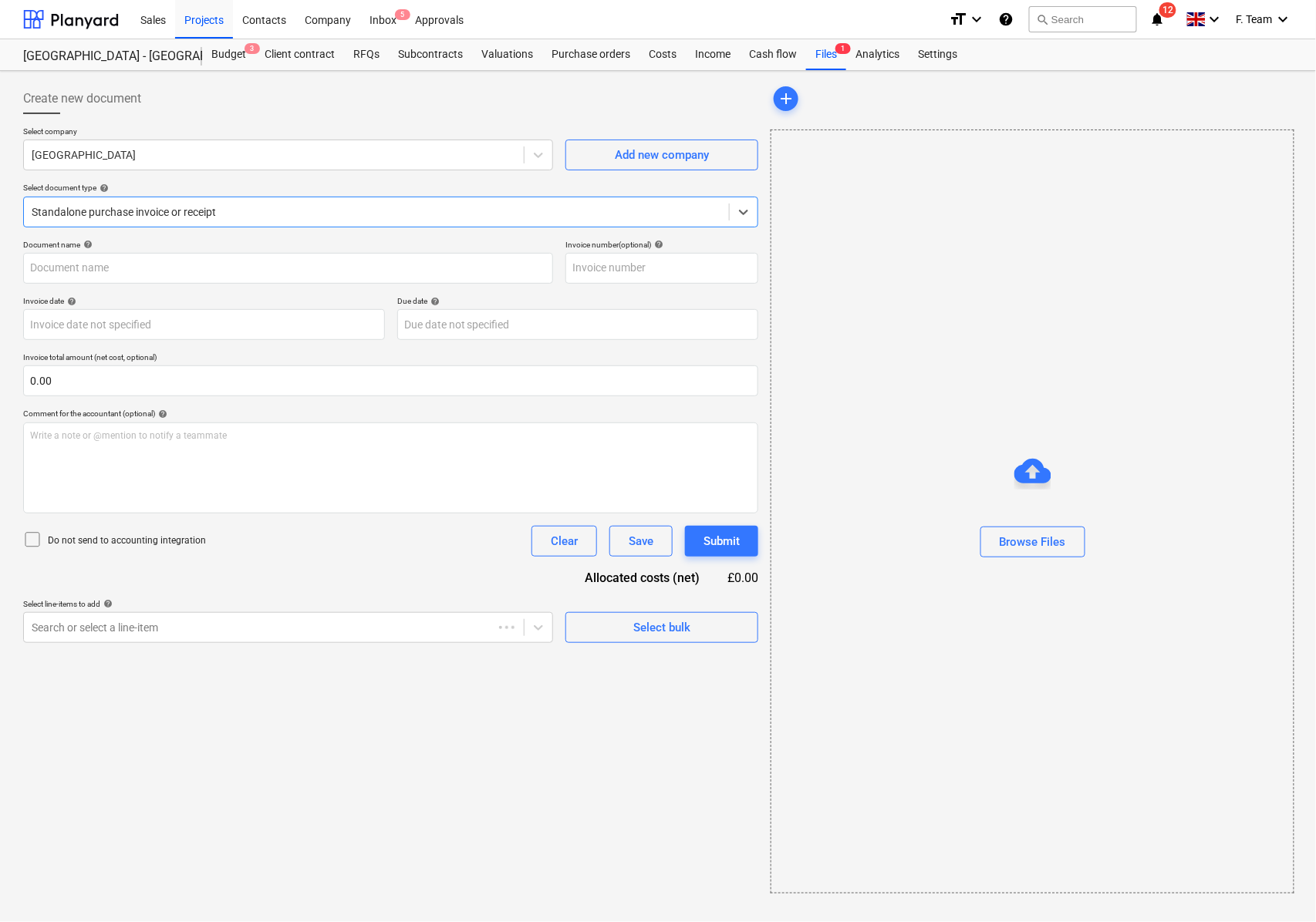
type input "Sales_Invoice_SI-1445_Scaffolding Access Inspections Ltd.pdf"
type input "[DATE]"
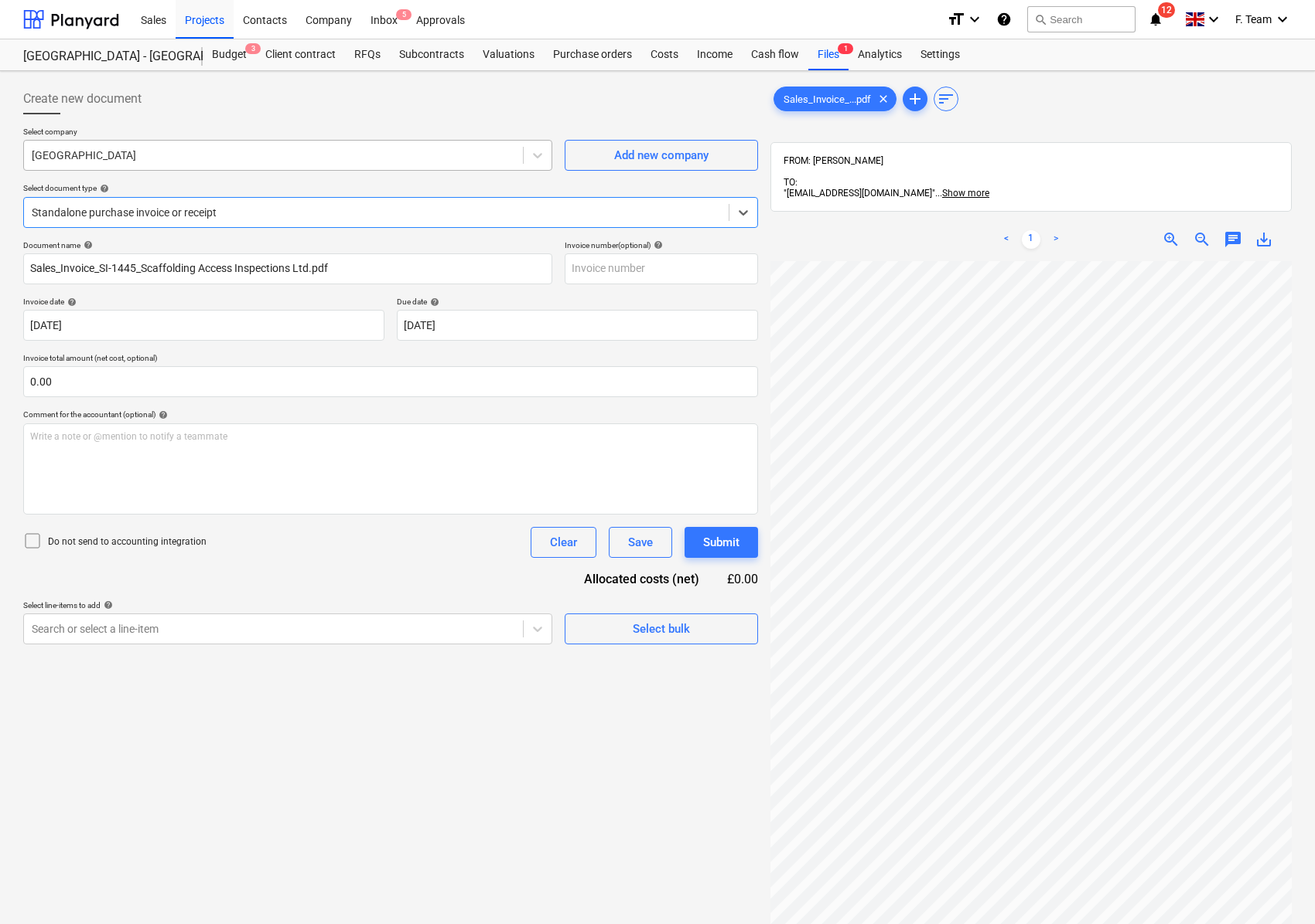
click at [170, 161] on div at bounding box center [273, 155] width 483 height 16
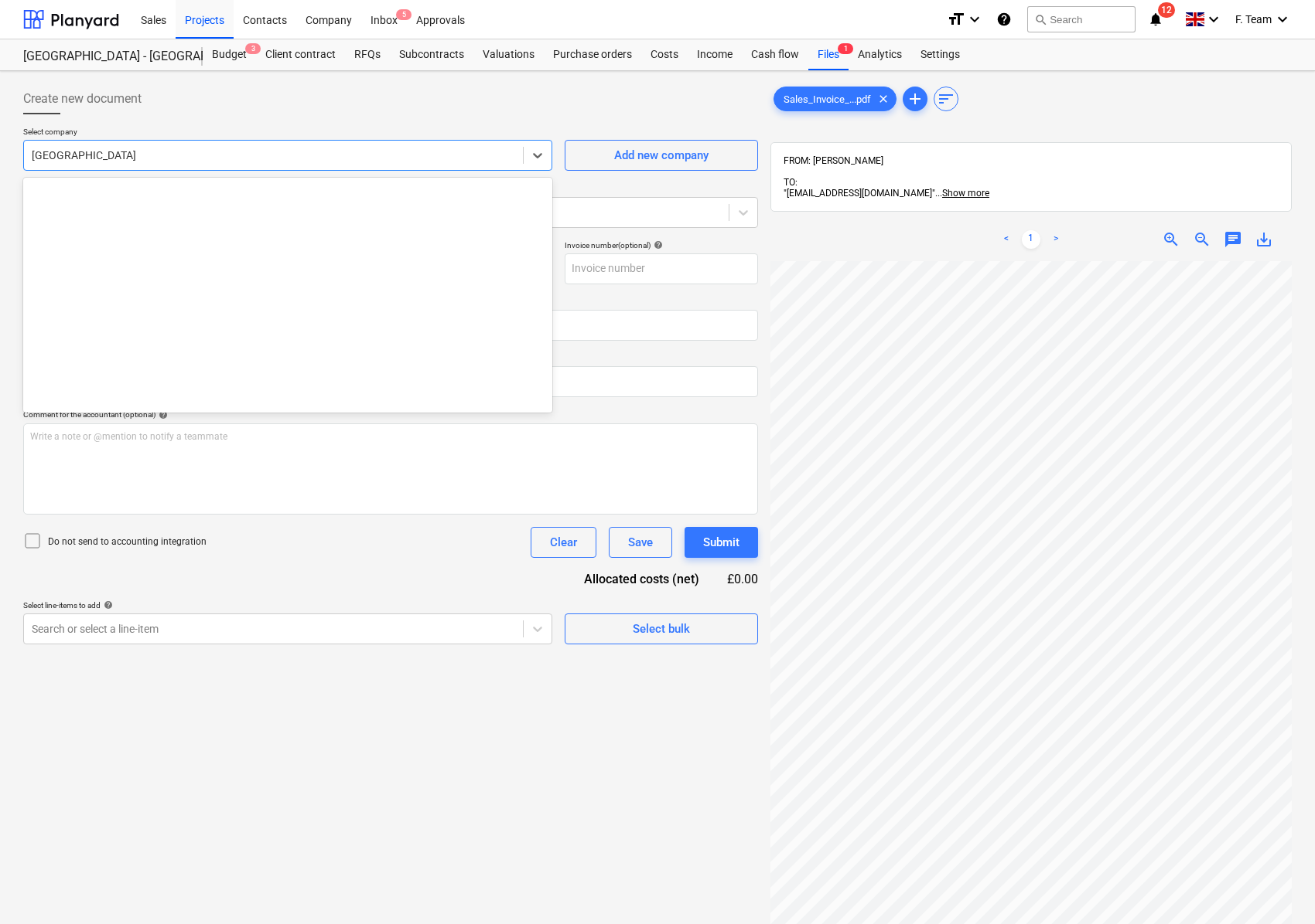
scroll to position [4599, 0]
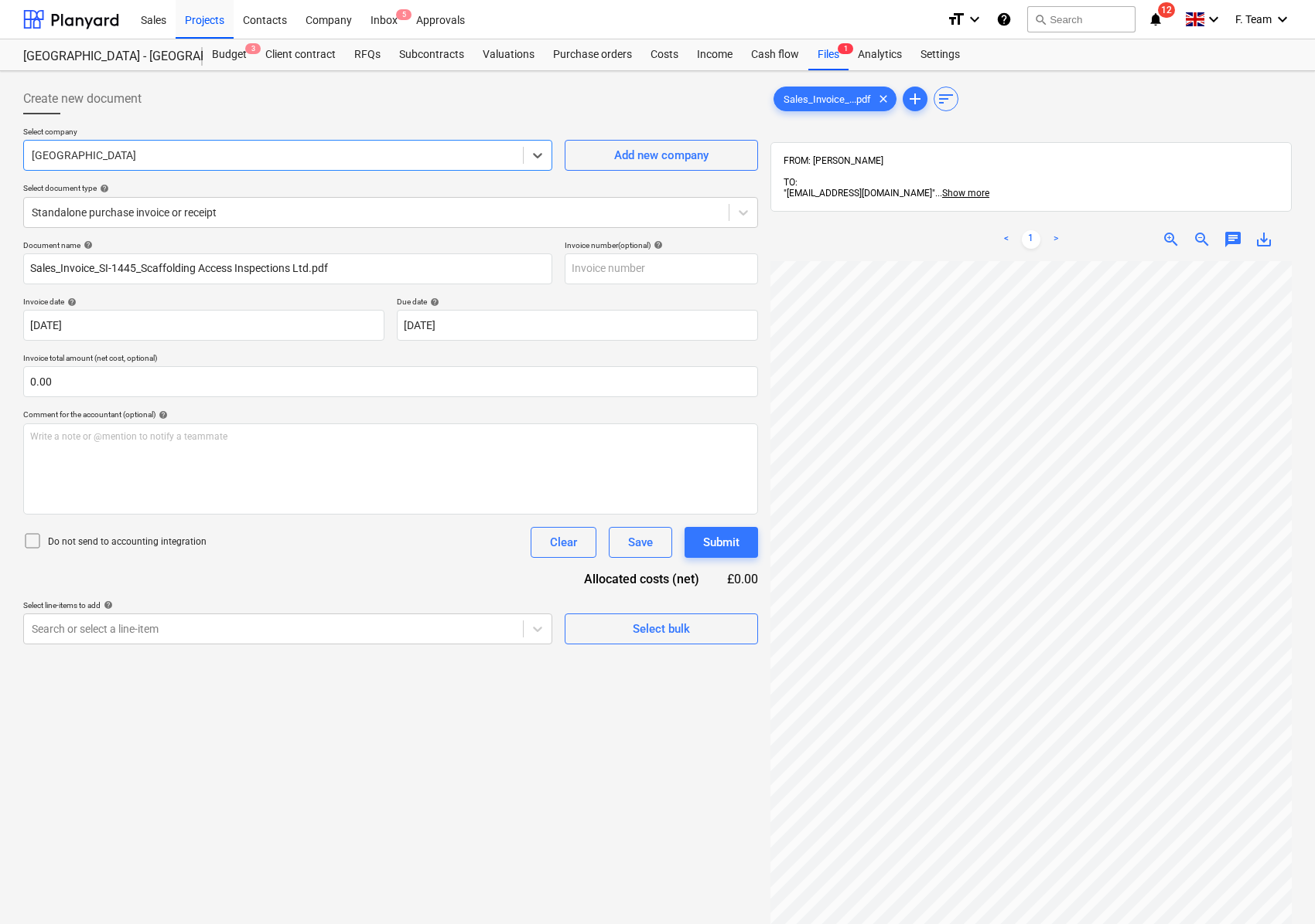
drag, startPoint x: 180, startPoint y: 159, endPoint x: 0, endPoint y: 153, distance: 180.1
click at [0, 153] on div "Create new document Select company Select is focused ,type to refine list, pres…" at bounding box center [658, 613] width 1315 height 1084
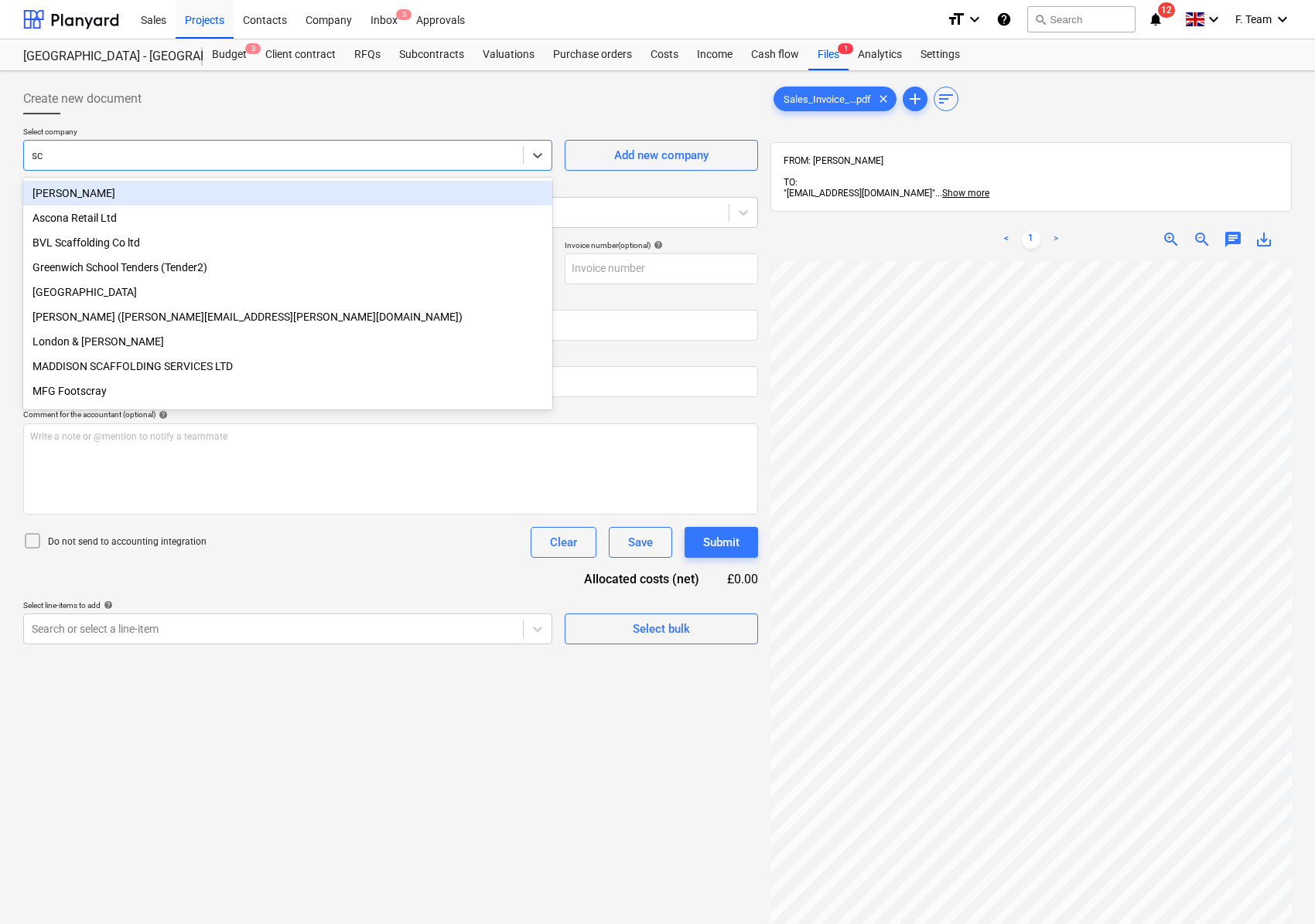
type input "sca"
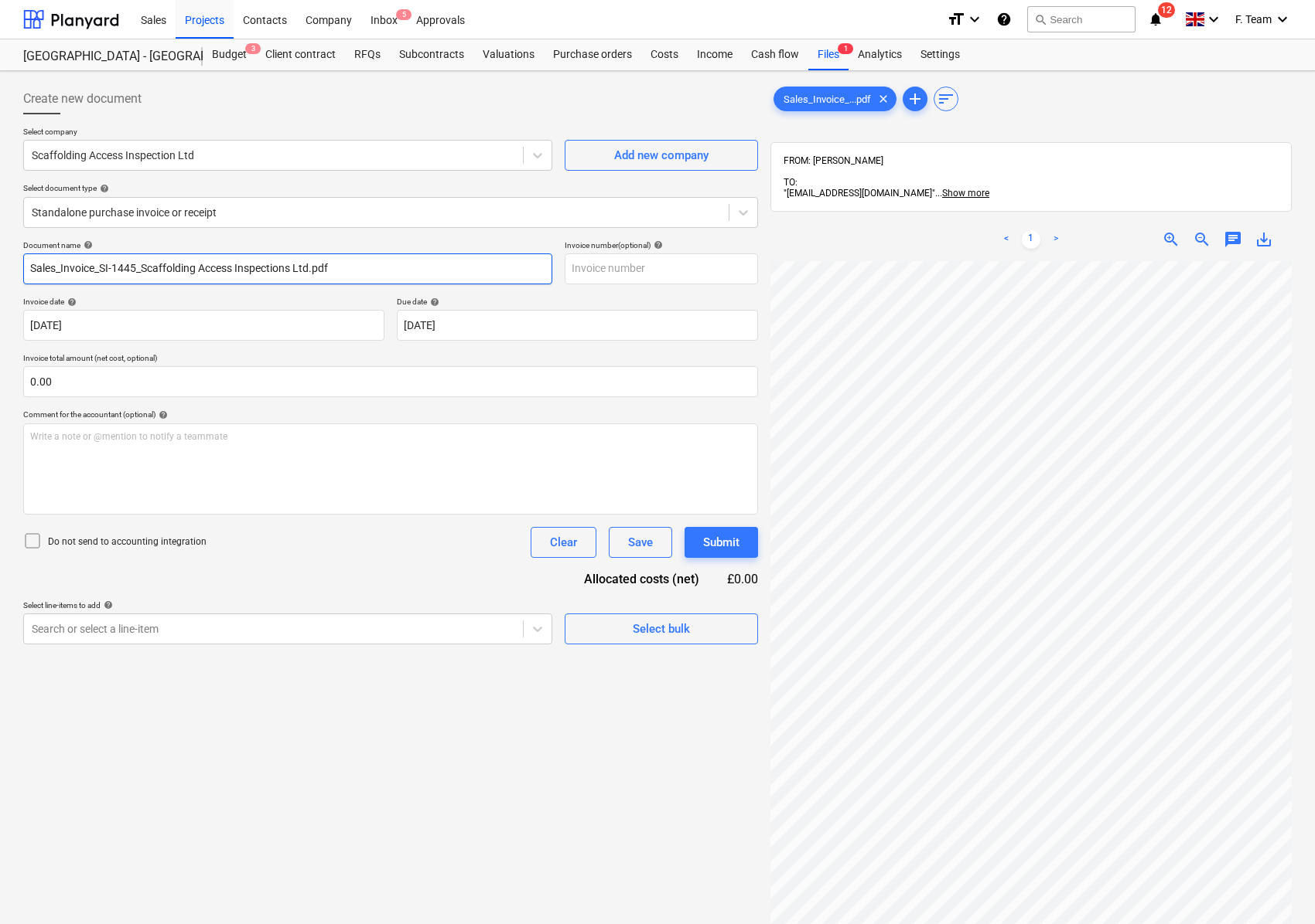
click at [351, 266] on input "Sales_Invoice_SI-1445_Scaffolding Access Inspections Ltd.pdf" at bounding box center [288, 269] width 529 height 31
click at [145, 268] on input "Sales_Invoice_SI-1445_Scaffolding Access Inspections Ltd.pdf" at bounding box center [288, 269] width 529 height 31
type input "Scaffolding Access Inspections"
click at [592, 270] on input "text" at bounding box center [661, 269] width 193 height 31
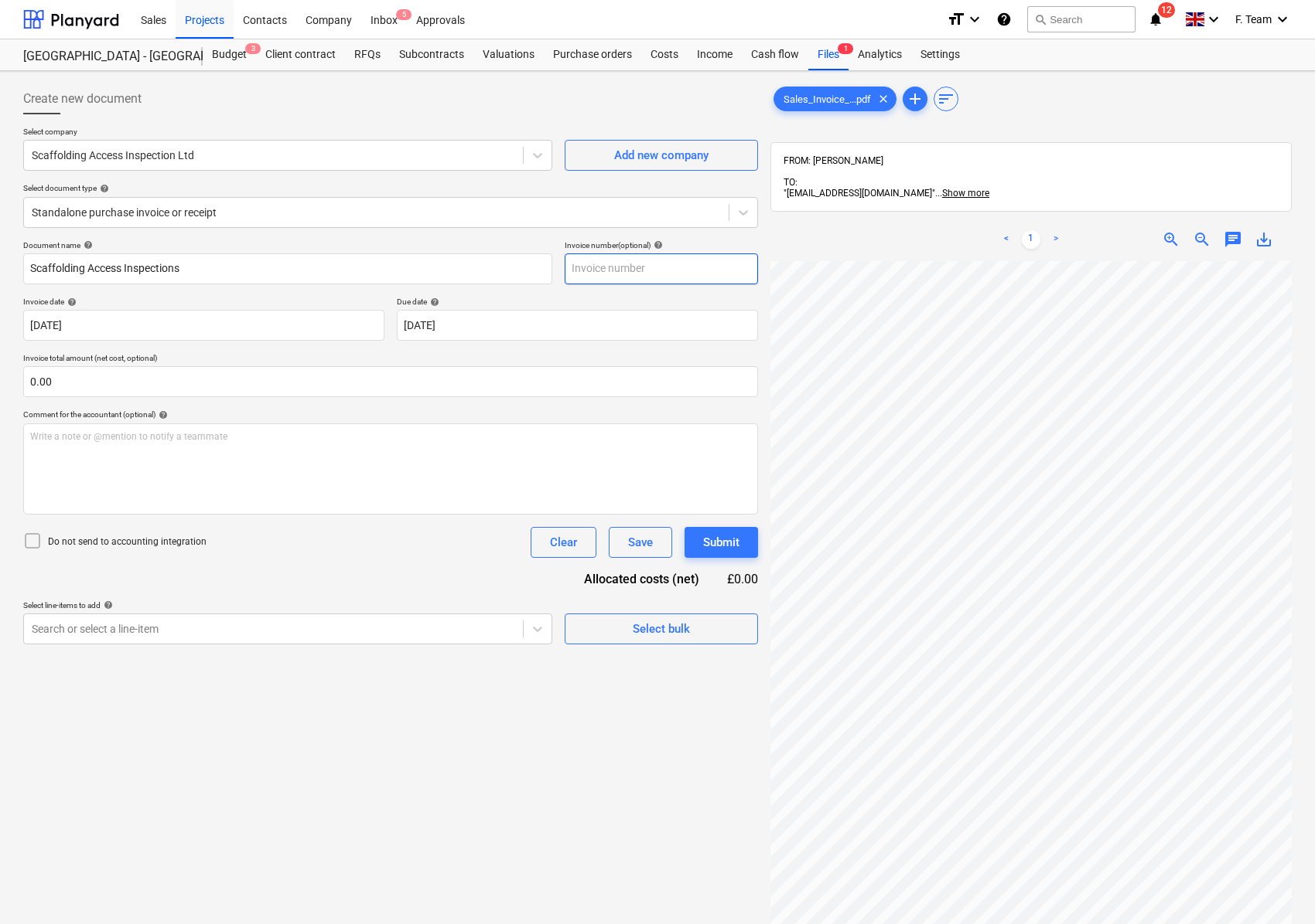
type input "1"
type input "SI-1445"
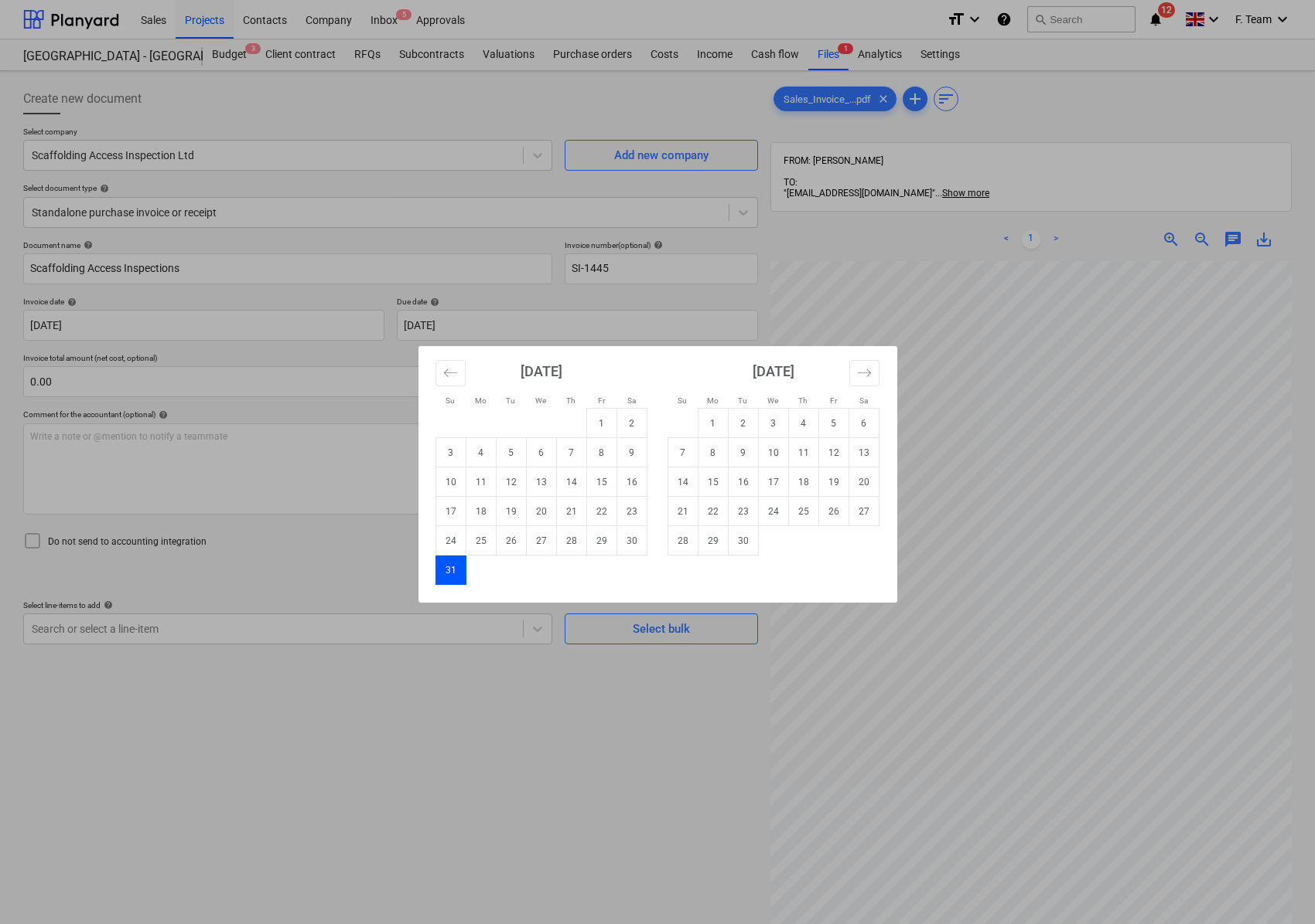
click at [242, 779] on div "Su Mo Tu We Th Fr Sa Su Mo Tu We Th Fr Sa [DATE] 1 2 3 4 5 6 7 8 9 10 11 12 13 …" at bounding box center [658, 462] width 1315 height 924
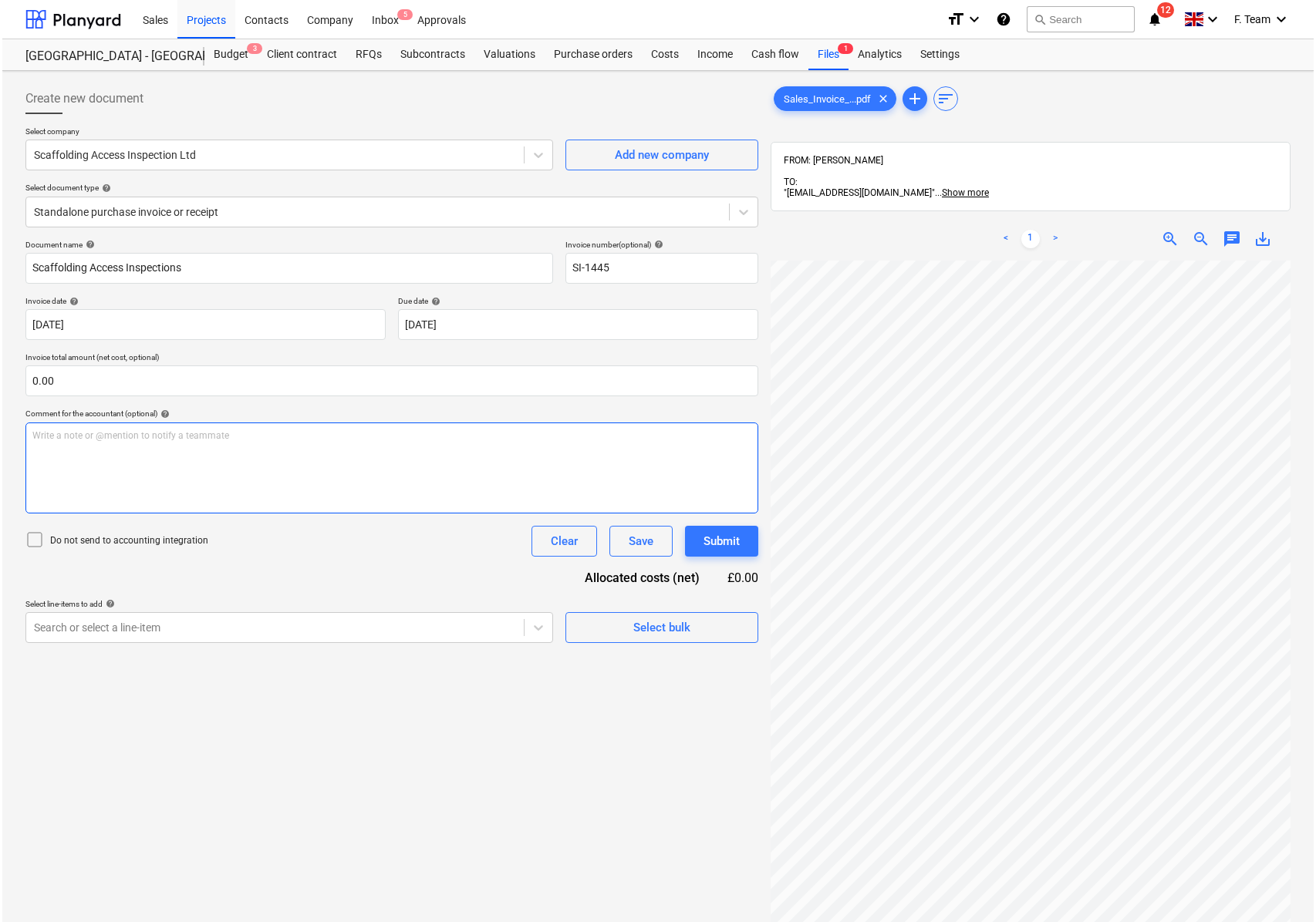
scroll to position [106, 177]
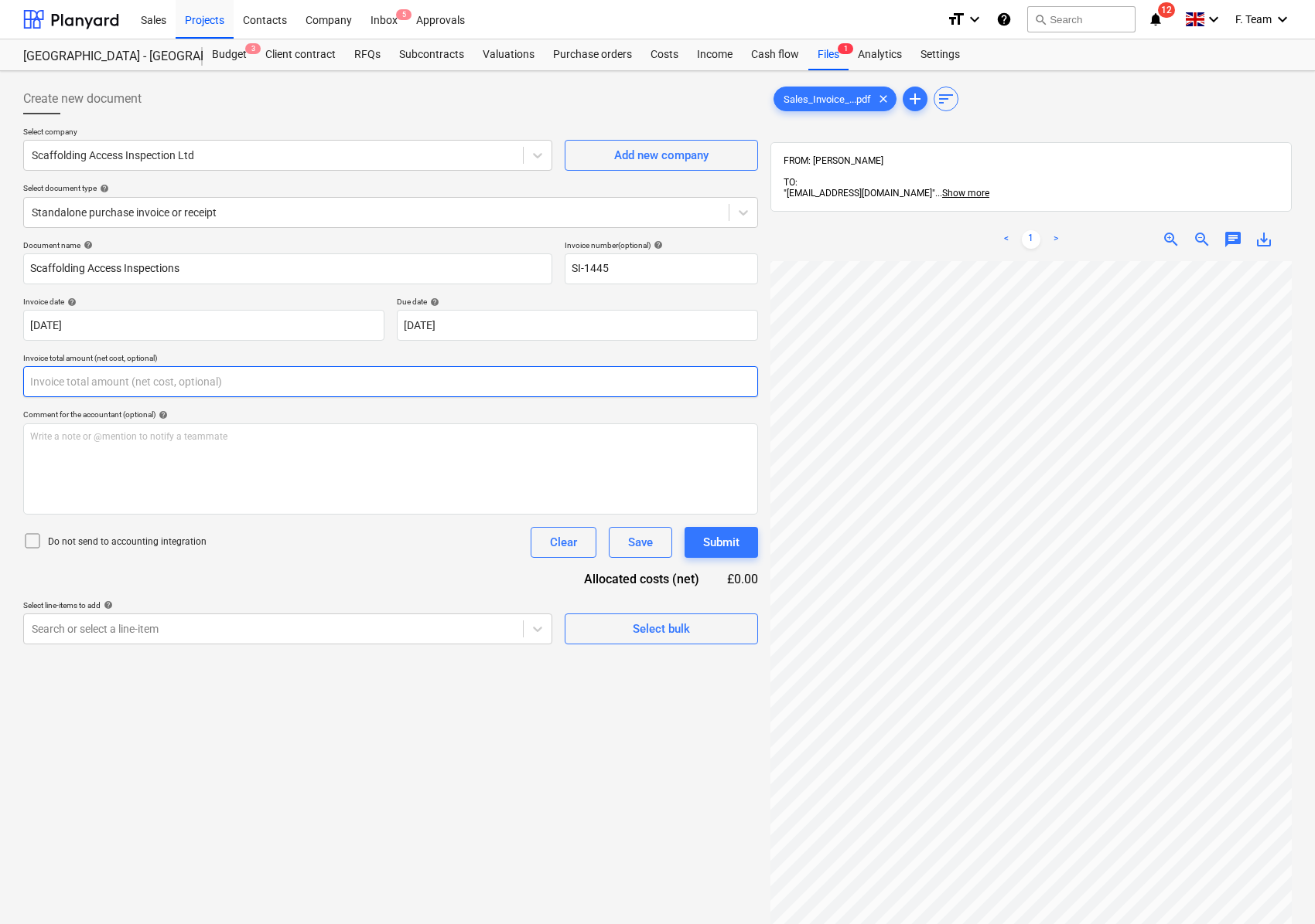
drag, startPoint x: 81, startPoint y: 388, endPoint x: 0, endPoint y: 388, distance: 81.0
click at [0, 388] on div "Create new document Select company Scaffolding Access Inspection Ltd Add new co…" at bounding box center [658, 613] width 1315 height 1084
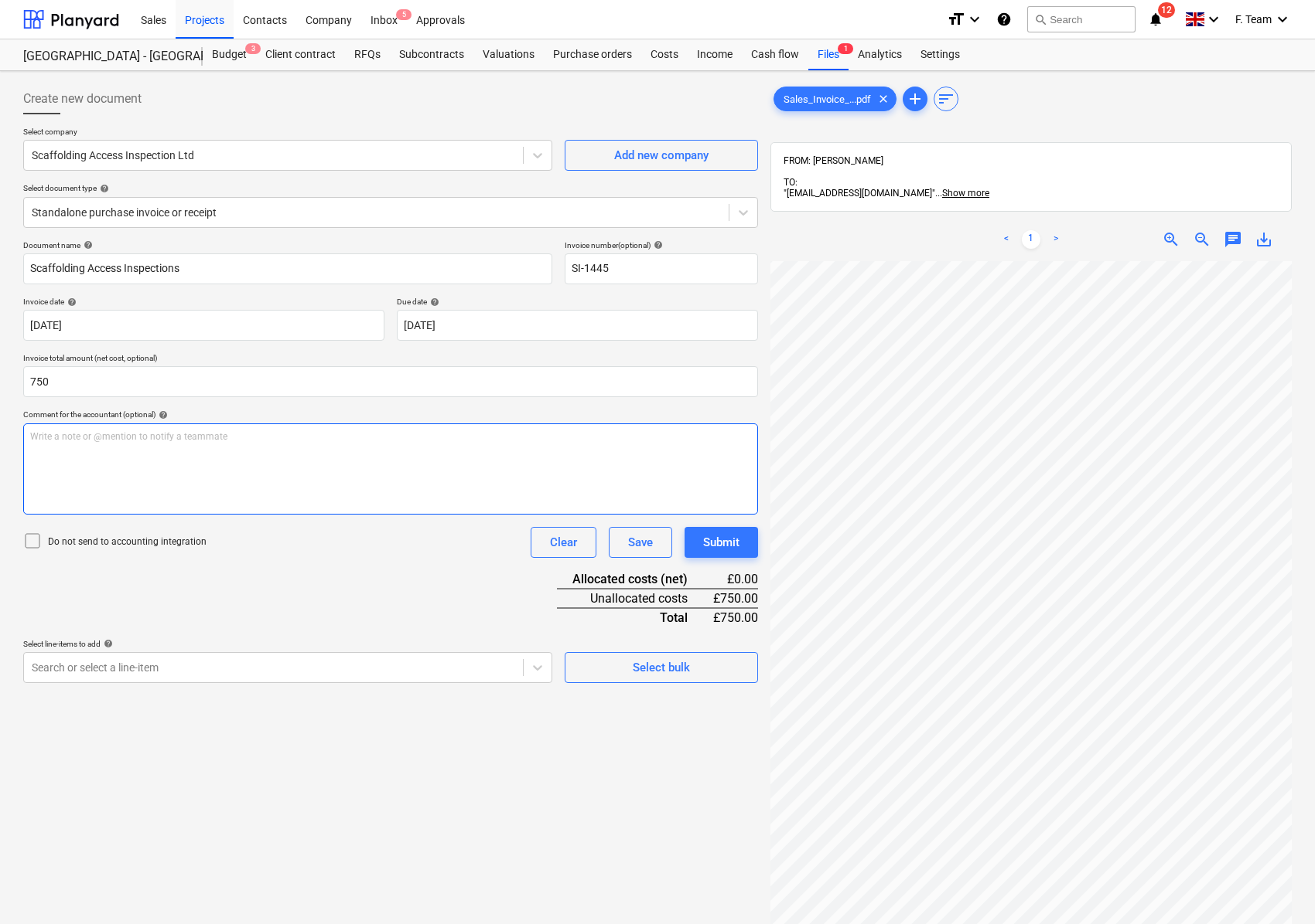
type input "750.00"
click at [553, 671] on div "Select line-items to add help Search or select a line-item Select bulk" at bounding box center [391, 661] width 734 height 44
click at [202, 671] on div at bounding box center [273, 667] width 483 height 16
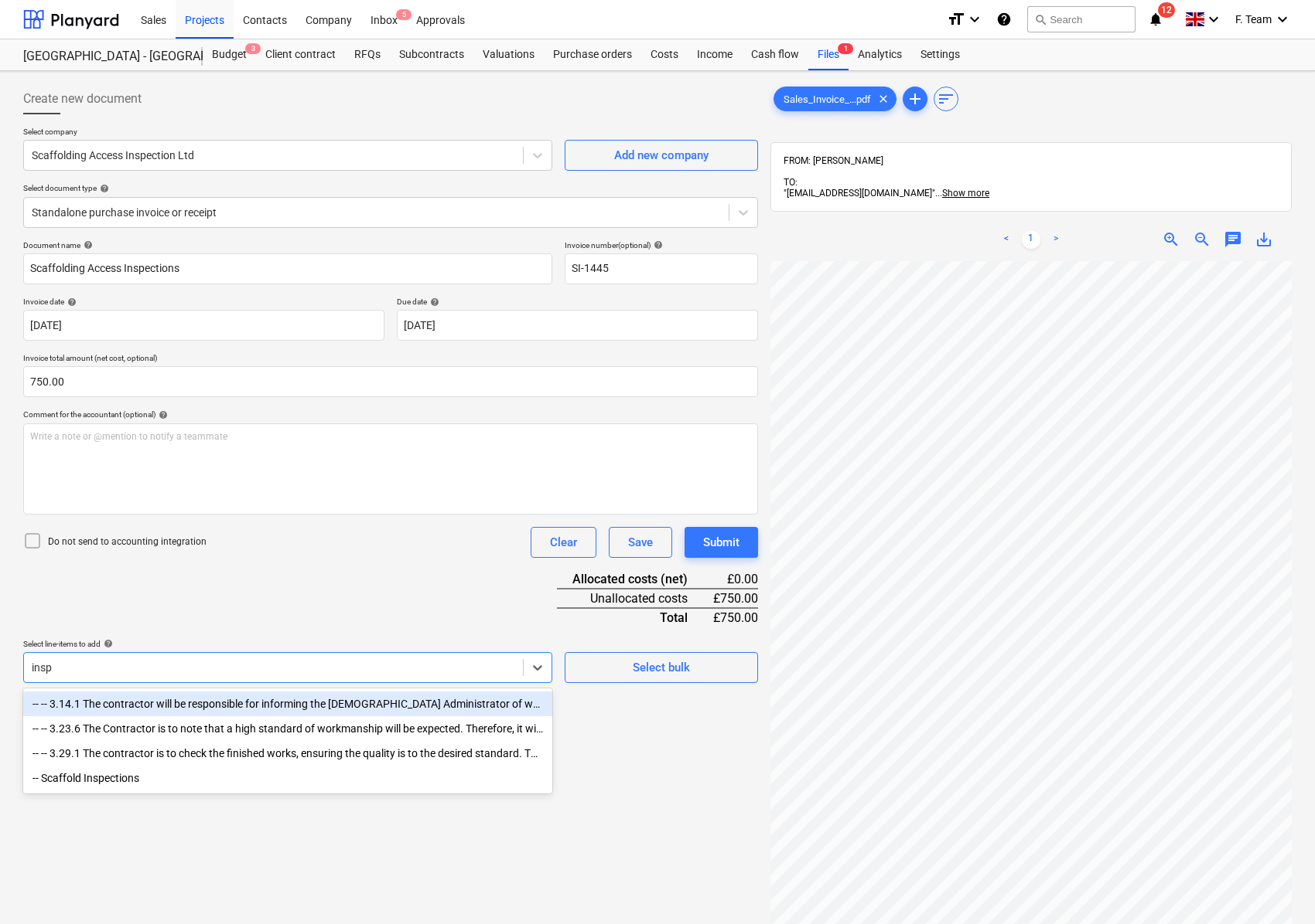
type input "inspe"
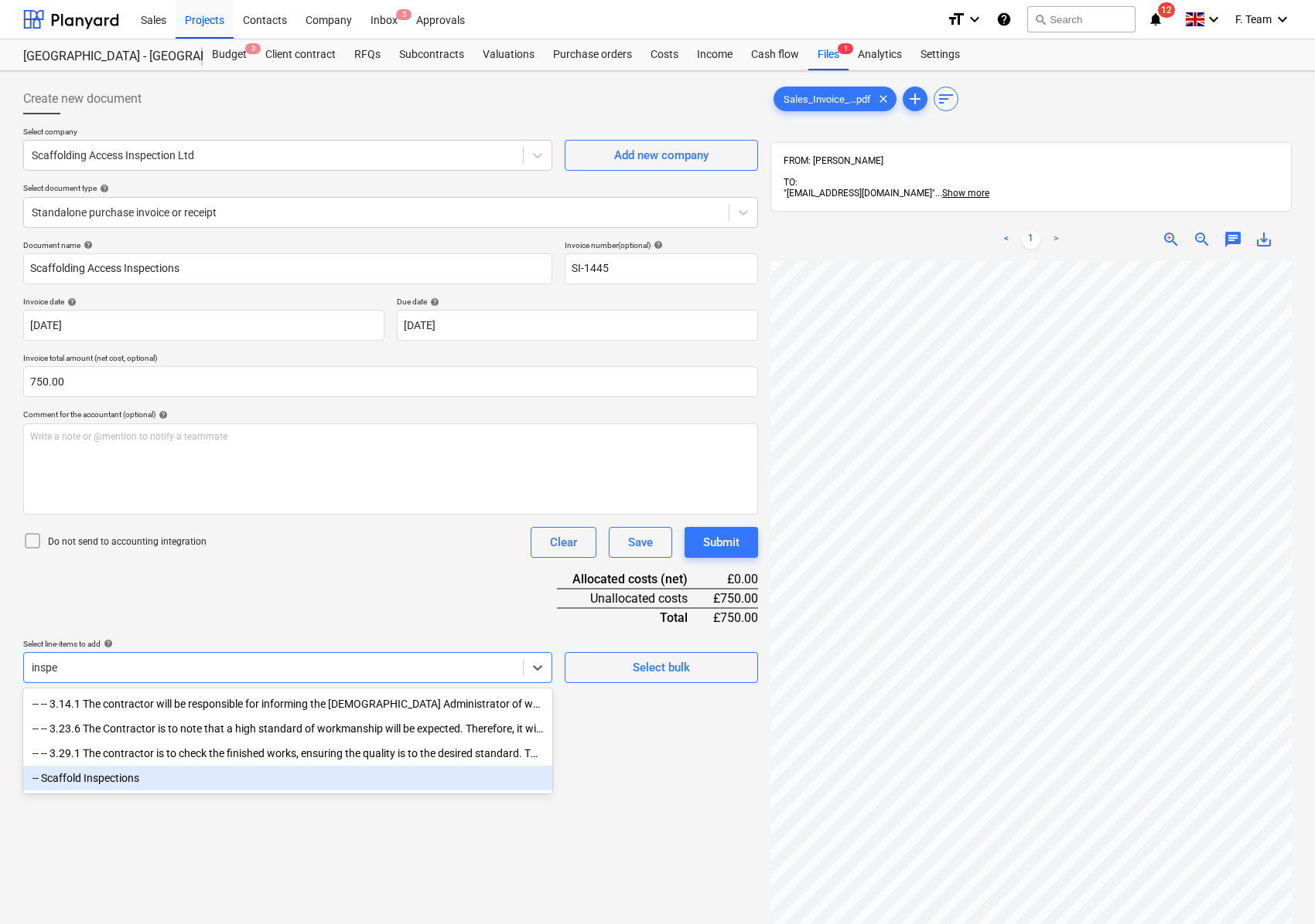
click at [140, 786] on div "-- Scaffold Inspections" at bounding box center [288, 778] width 529 height 24
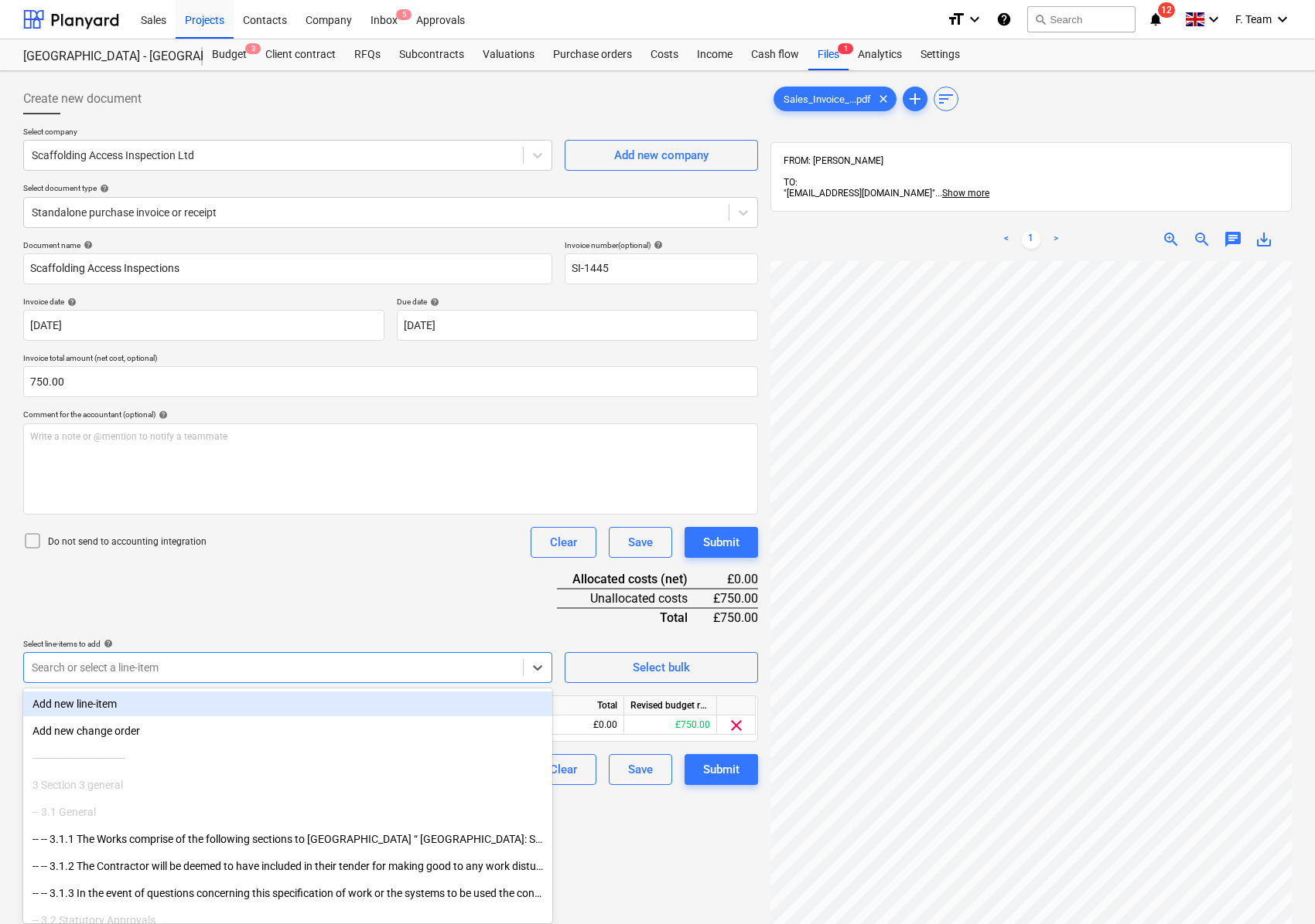
click at [286, 592] on div "Document name help Scaffolding Access Inspections Invoice number (optional) hel…" at bounding box center [391, 513] width 734 height 545
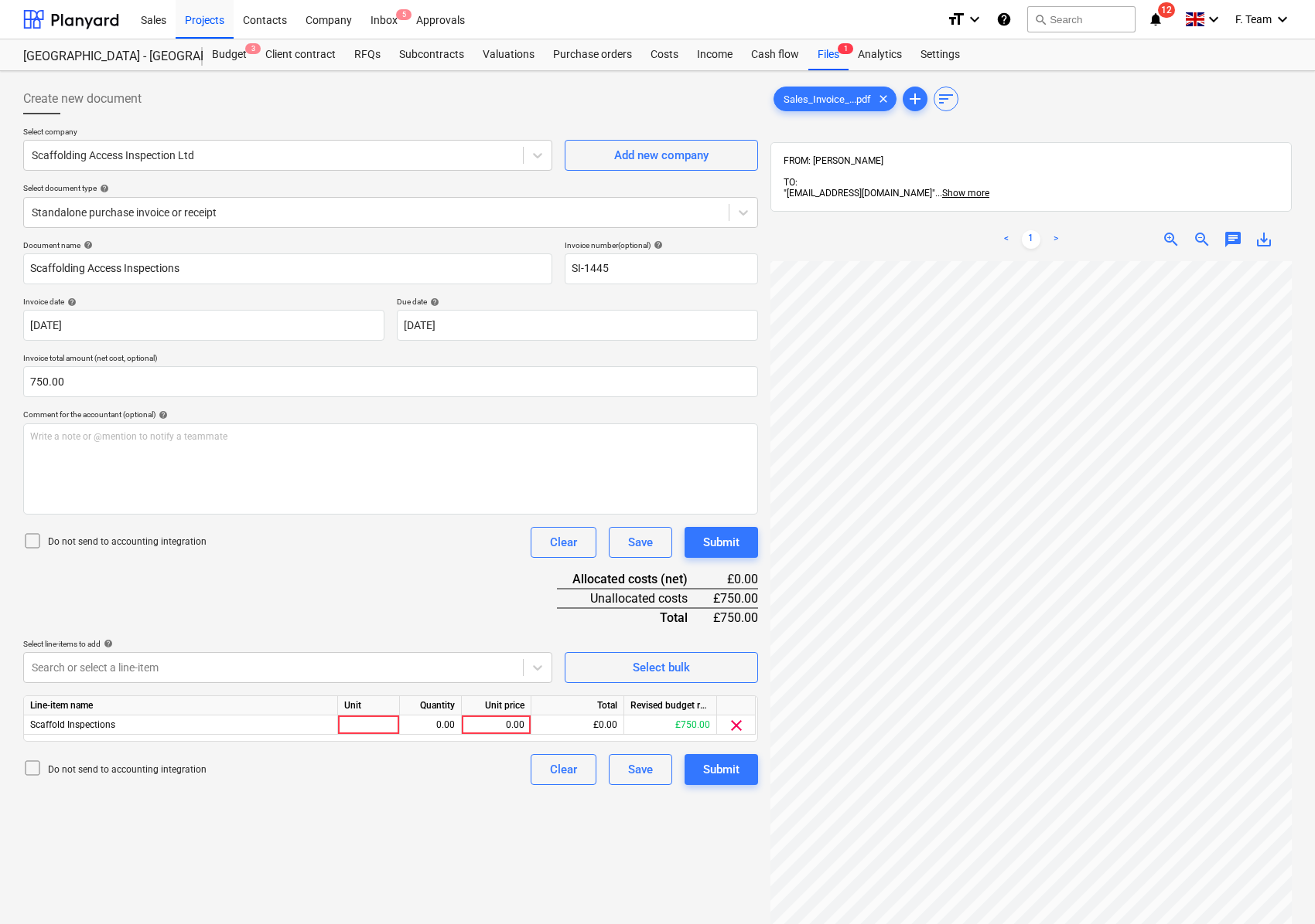
click at [366, 706] on div "Unit" at bounding box center [369, 706] width 62 height 20
click at [373, 727] on div at bounding box center [369, 726] width 62 height 20
type input "750"
click at [623, 269] on input "SI-1445" at bounding box center [661, 269] width 193 height 31
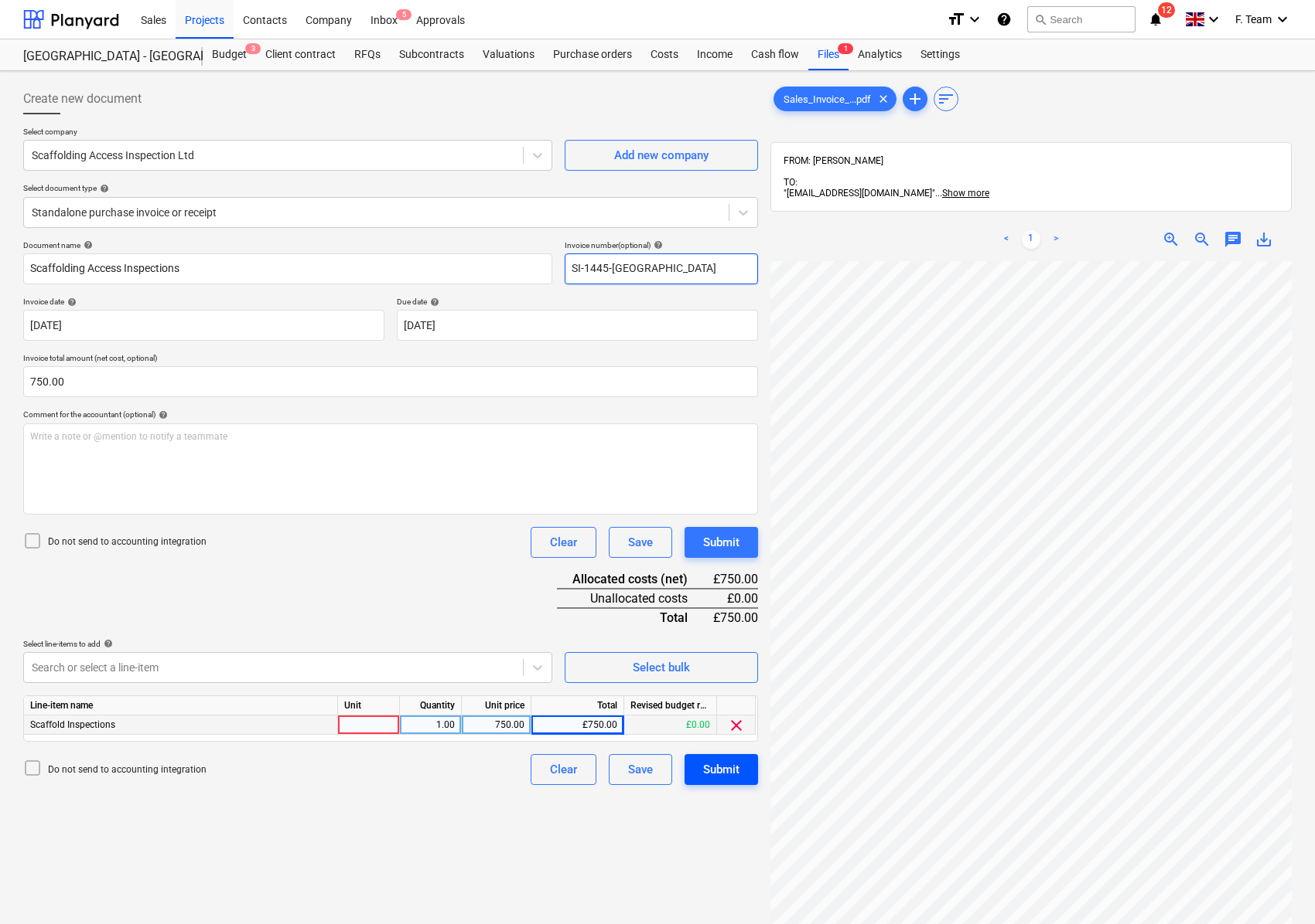
type input "SI-1445-[GEOGRAPHIC_DATA]"
click at [700, 774] on button "Submit" at bounding box center [721, 770] width 73 height 31
click at [390, 724] on div at bounding box center [369, 726] width 62 height 20
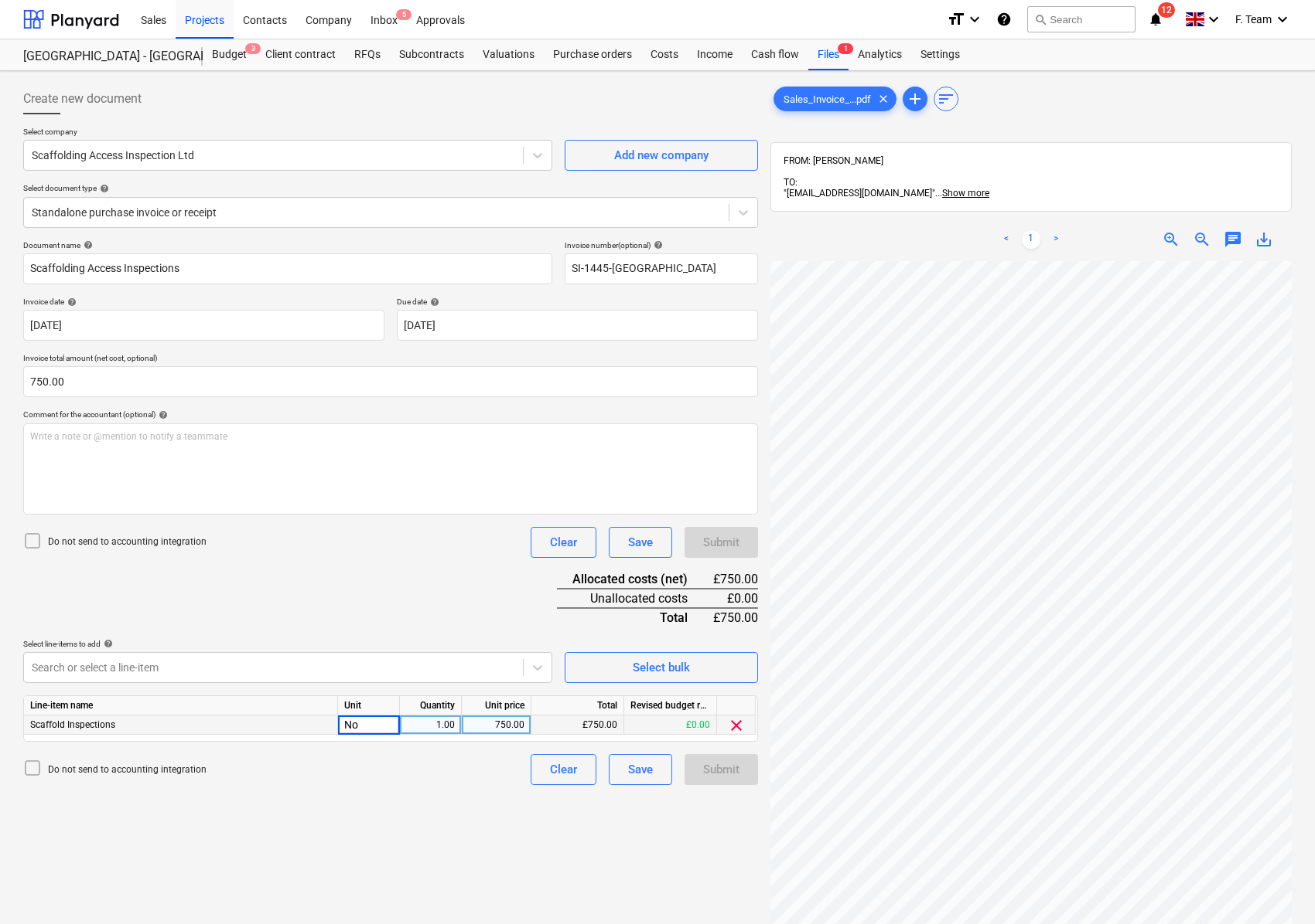
type input "Nos"
click at [727, 767] on div "Submit" at bounding box center [721, 770] width 73 height 31
click at [436, 880] on div "Create new document Select company Scaffolding Access Inspection Ltd Add new co…" at bounding box center [391, 613] width 747 height 1071
click at [712, 781] on button "Submit" at bounding box center [721, 770] width 73 height 31
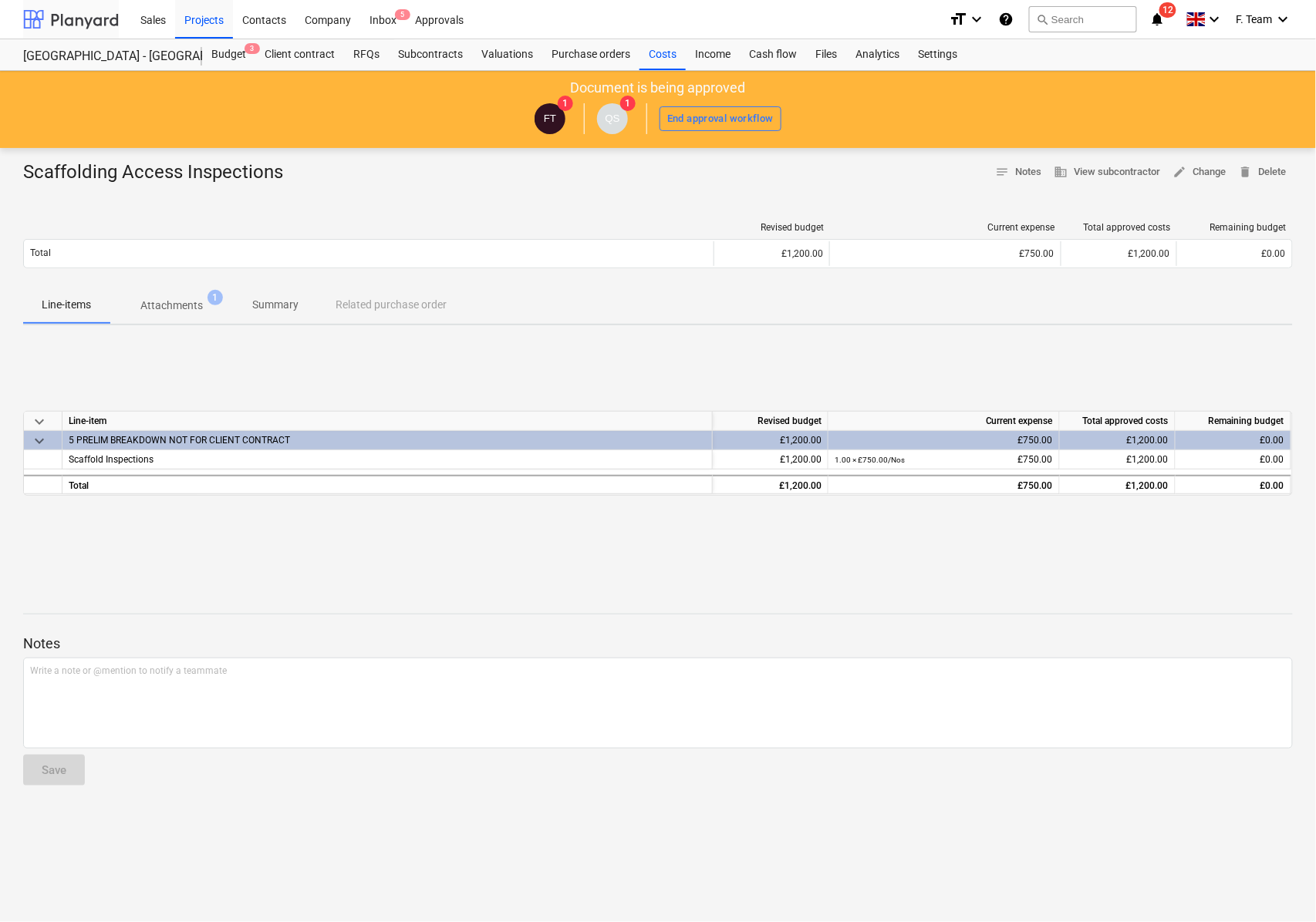
click at [33, 7] on div at bounding box center [71, 19] width 95 height 38
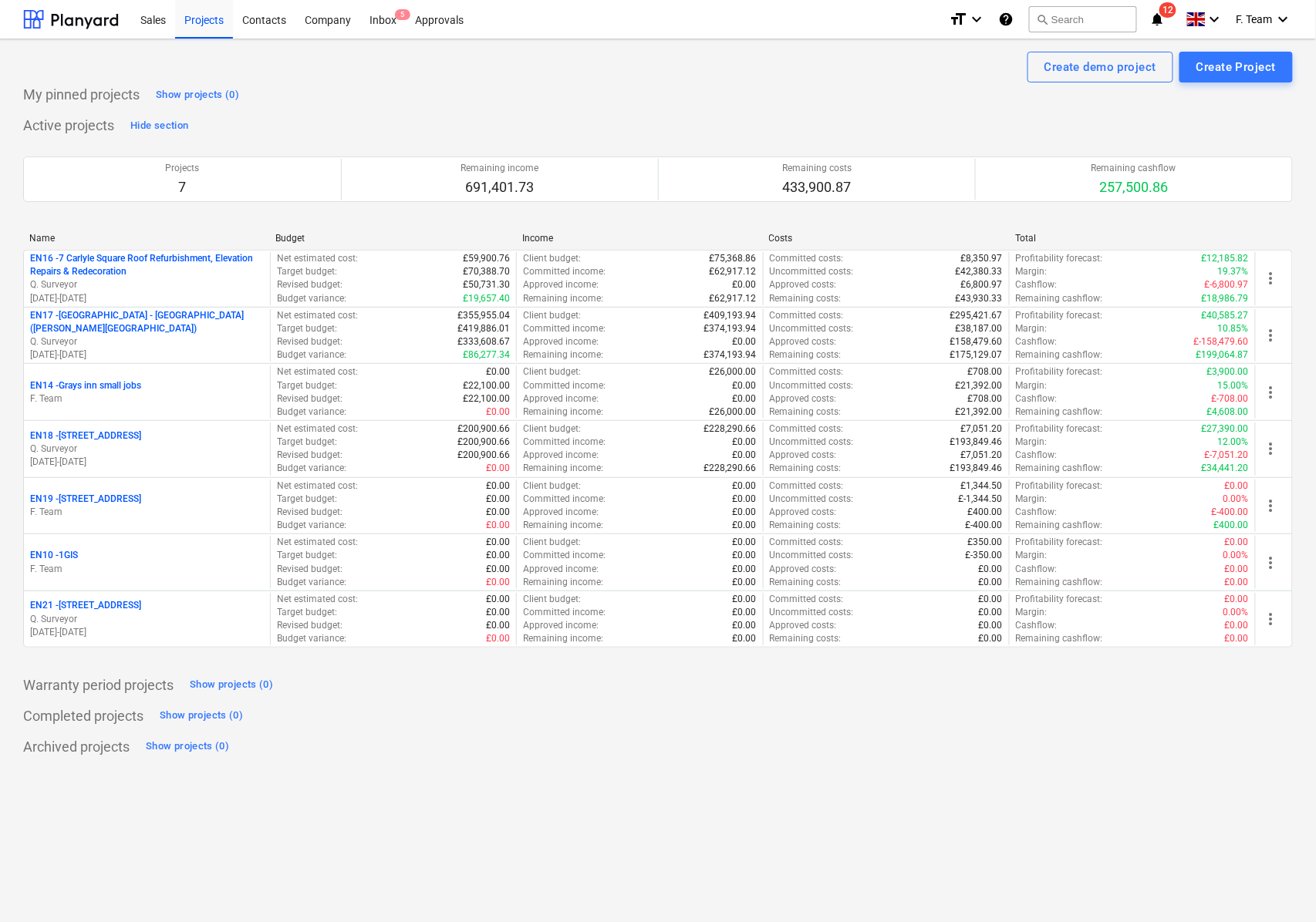
drag, startPoint x: 1271, startPoint y: 625, endPoint x: 1250, endPoint y: 770, distance: 146.5
click at [1250, 770] on div "Create demo project Create Project My pinned projects Show projects (0) Active …" at bounding box center [658, 480] width 1316 height 883
